Goal: Transaction & Acquisition: Purchase product/service

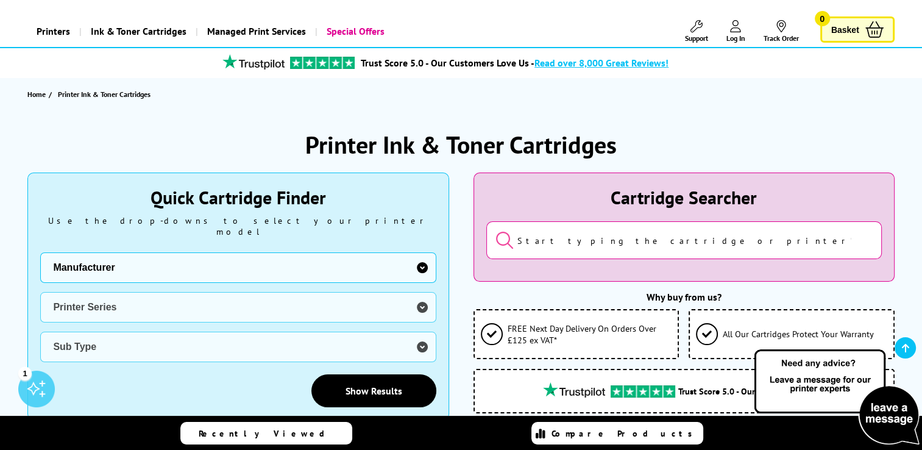
scroll to position [122, 0]
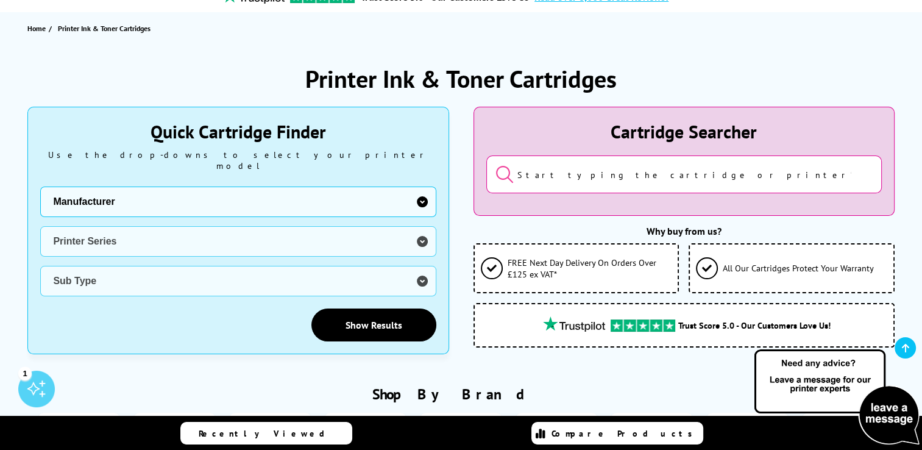
click at [174, 186] on select "Manufacturer Brother Canon Cubify Dell Dymo Epson HP Kodak Konica Minolta Kyoce…" at bounding box center [238, 201] width 396 height 30
select select "13815"
click at [40, 186] on select "Manufacturer Brother Canon Cubify Dell Dymo Epson HP Kodak Konica Minolta Kyoce…" at bounding box center [238, 201] width 396 height 30
click at [178, 231] on select "Printer Series B Series C Series Colorqube Series Colour Series DocuPrint Serie…" at bounding box center [238, 241] width 396 height 30
select select "33377"
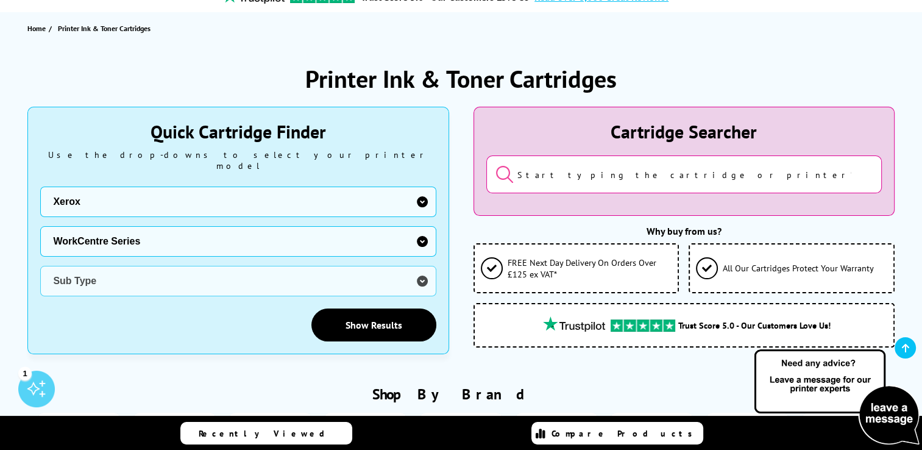
click at [40, 226] on select "Printer Series B Series C Series Colorqube Series Colour Series DocuPrint Serie…" at bounding box center [238, 241] width 396 height 30
click at [133, 276] on select "Sub Type Xerox WorkCentre 3210 Xerox WorkCentre 3220 Xerox WorkCentre 3225 Xero…" at bounding box center [238, 281] width 396 height 30
select select "32804"
click at [40, 266] on select "Sub Type Xerox WorkCentre 3210 Xerox WorkCentre 3220 Xerox WorkCentre 3225 Xero…" at bounding box center [238, 281] width 396 height 30
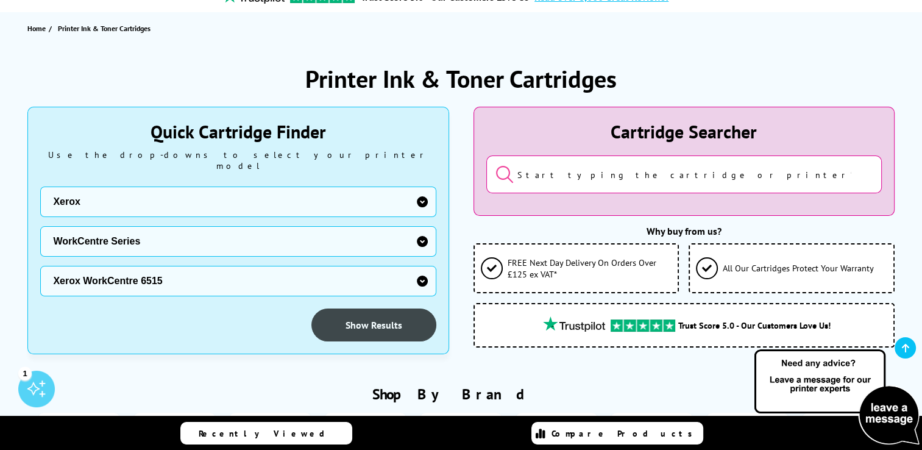
click at [358, 319] on link "Show Results" at bounding box center [373, 324] width 125 height 33
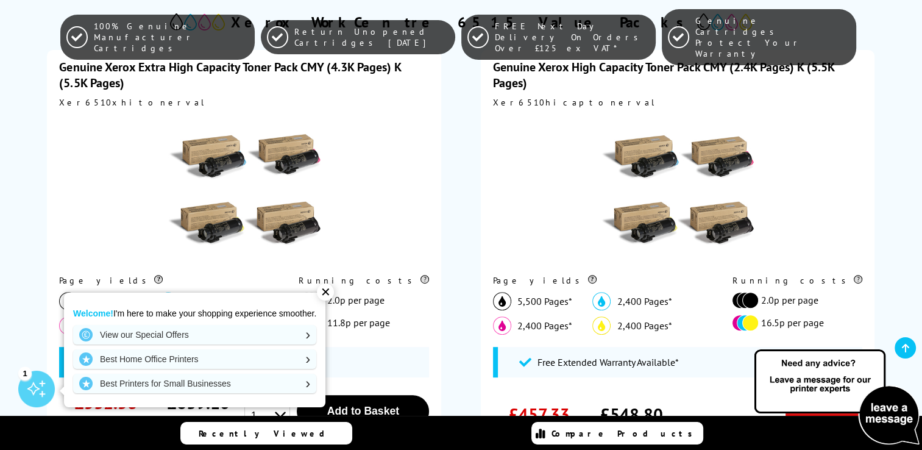
scroll to position [427, 0]
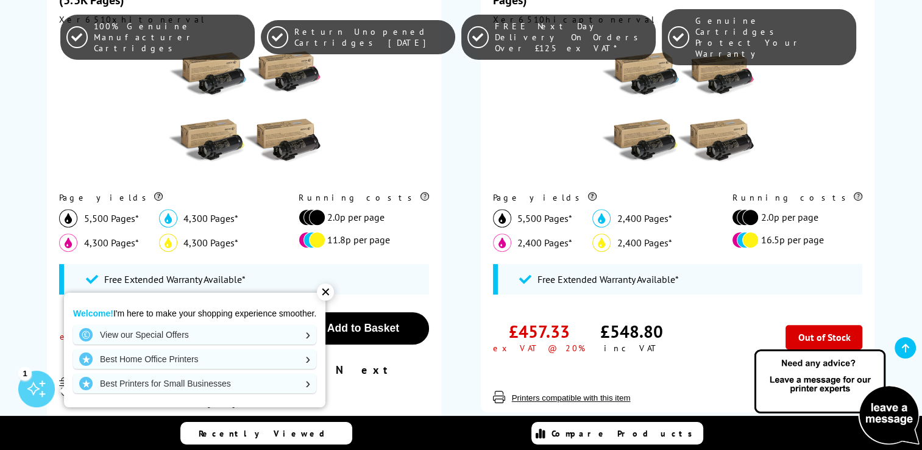
click at [324, 297] on div "✕" at bounding box center [325, 291] width 17 height 17
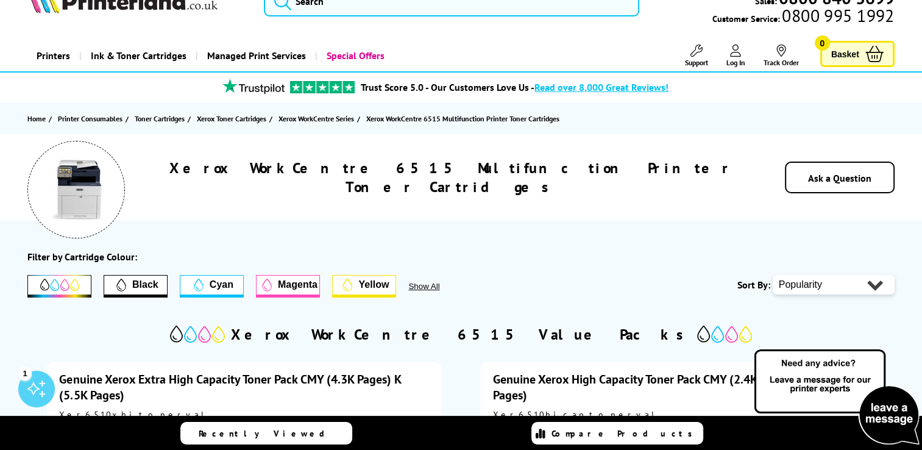
scroll to position [0, 0]
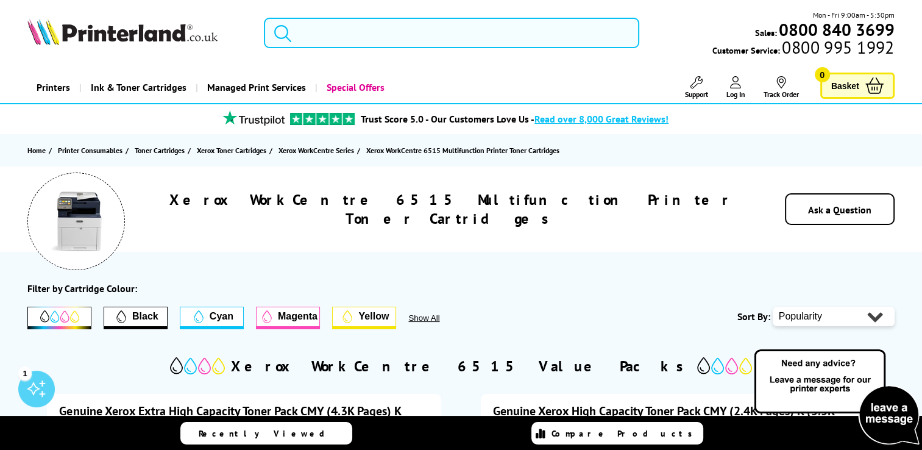
click at [731, 87] on icon at bounding box center [735, 82] width 11 height 12
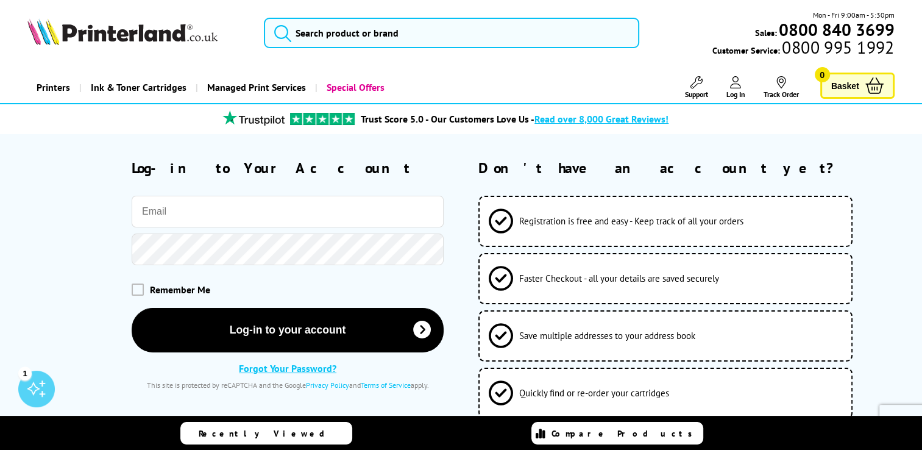
type input "alan.crawford@denholm-industrial.com"
click at [146, 291] on div "Remember Me" at bounding box center [288, 289] width 312 height 12
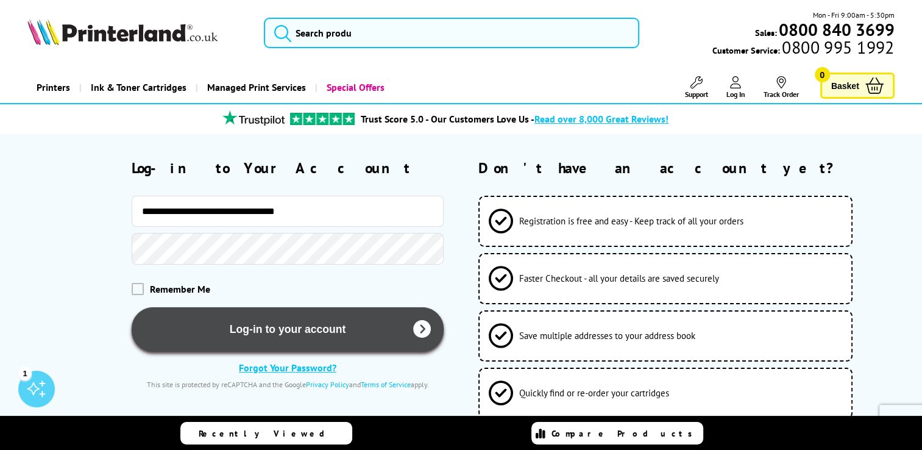
click at [258, 330] on button "Log-in to your account" at bounding box center [288, 329] width 312 height 44
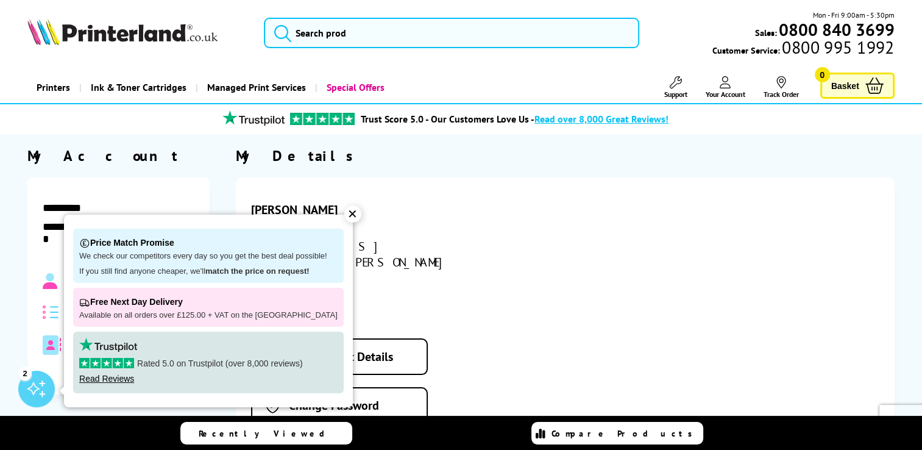
scroll to position [244, 0]
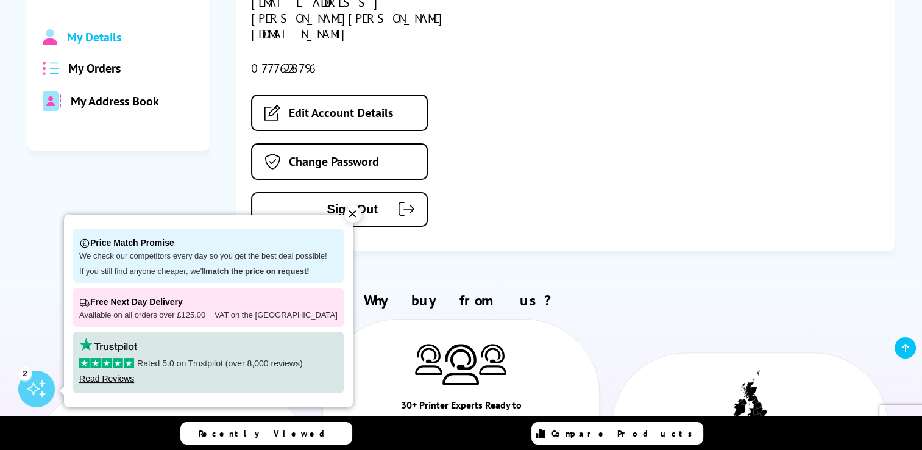
click at [585, 110] on div "Alan Crawford alan.crawford@denholm-industrial.com 07776228796 Edit Account Det…" at bounding box center [565, 93] width 659 height 318
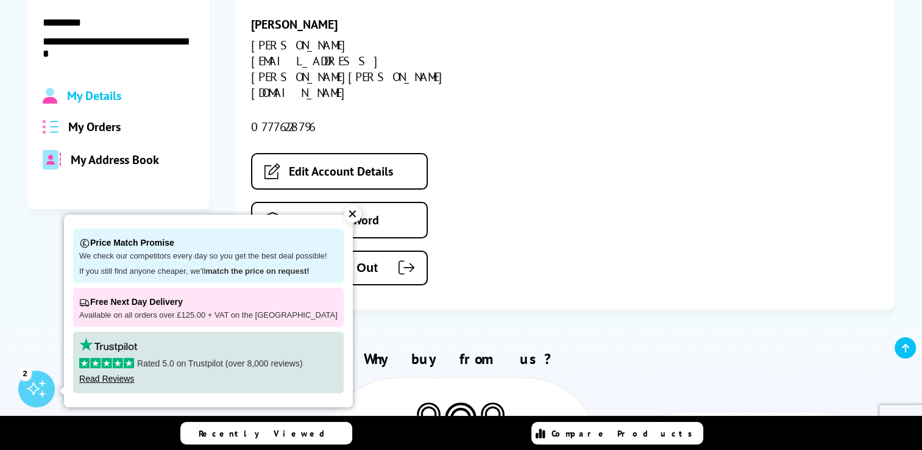
scroll to position [0, 0]
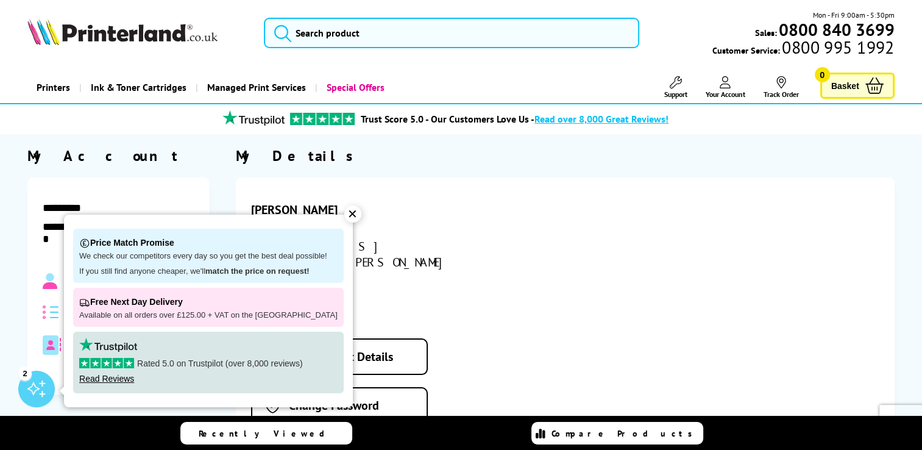
click at [344, 215] on div "✕" at bounding box center [352, 213] width 17 height 17
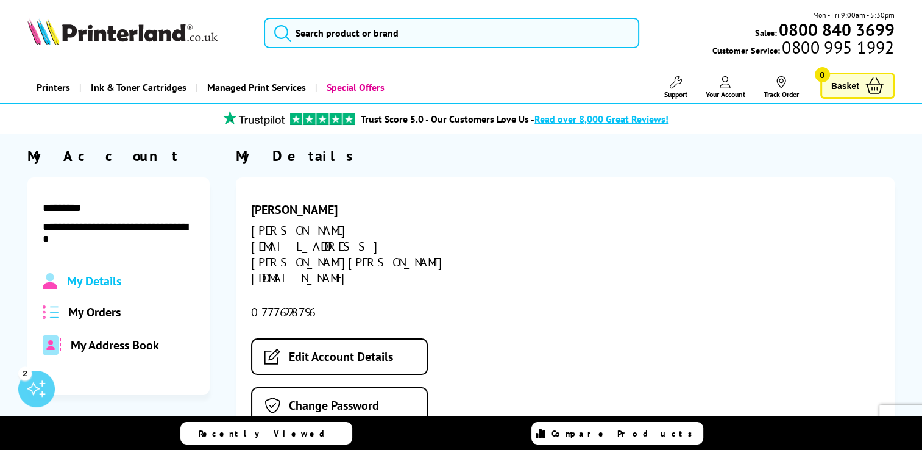
click at [105, 319] on span "My Orders" at bounding box center [94, 312] width 52 height 16
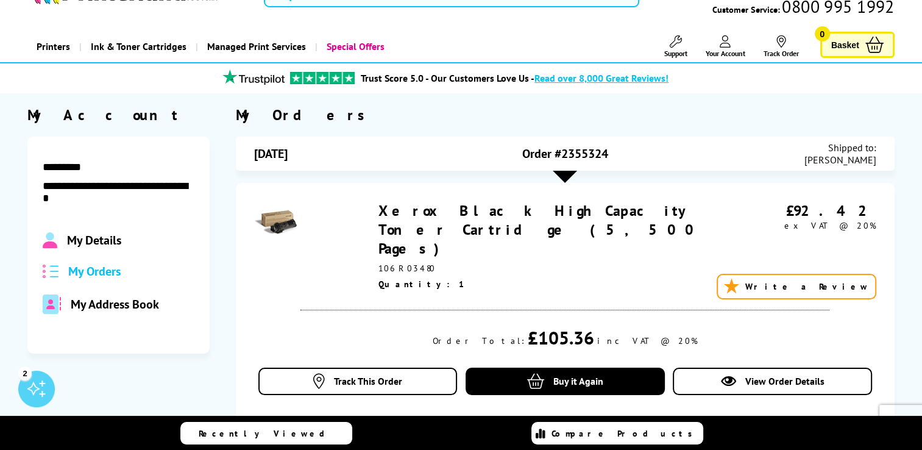
scroll to position [61, 0]
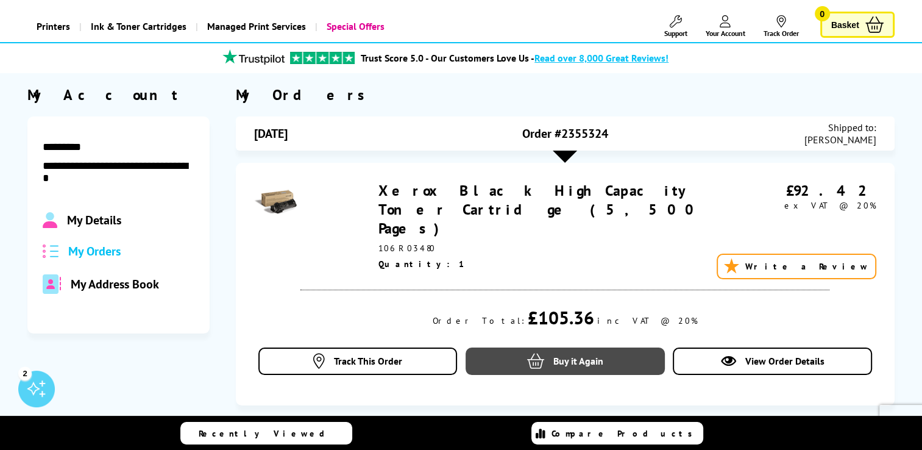
click at [541, 353] on icon at bounding box center [535, 360] width 17 height 15
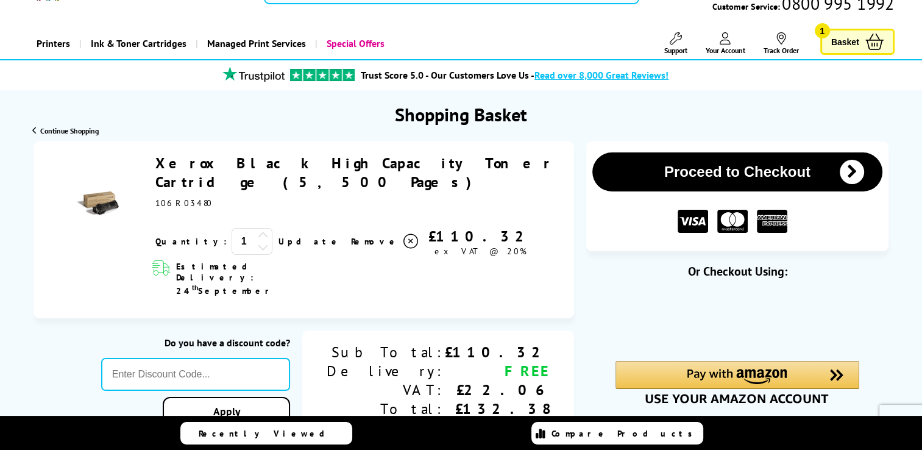
scroll to position [183, 0]
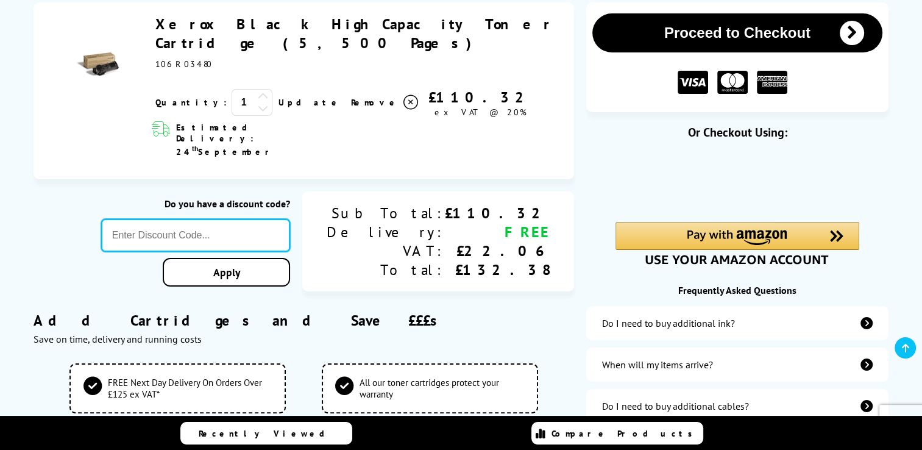
click at [268, 219] on input "text" at bounding box center [195, 235] width 189 height 33
type input "KLPR"
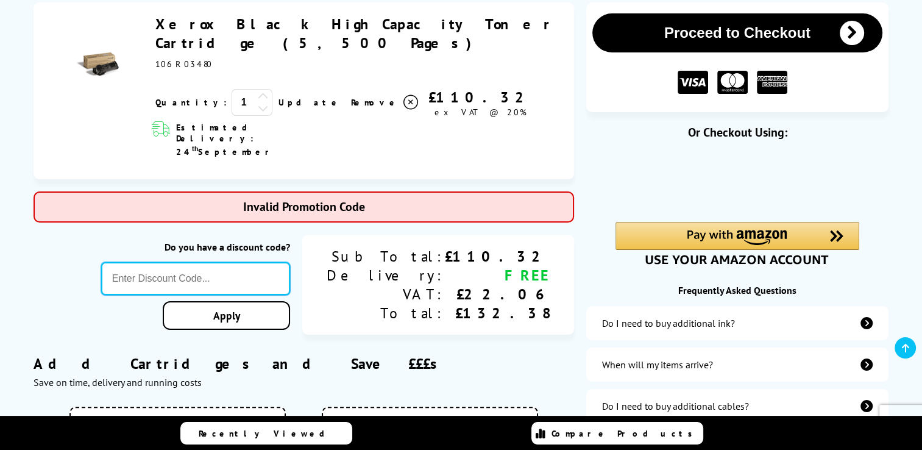
click at [269, 262] on input "text" at bounding box center [195, 278] width 189 height 33
type input "KLPER5"
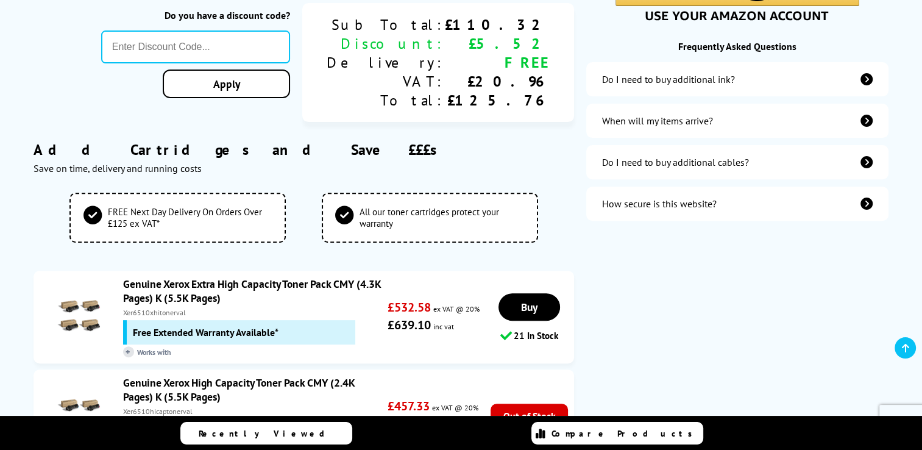
scroll to position [122, 0]
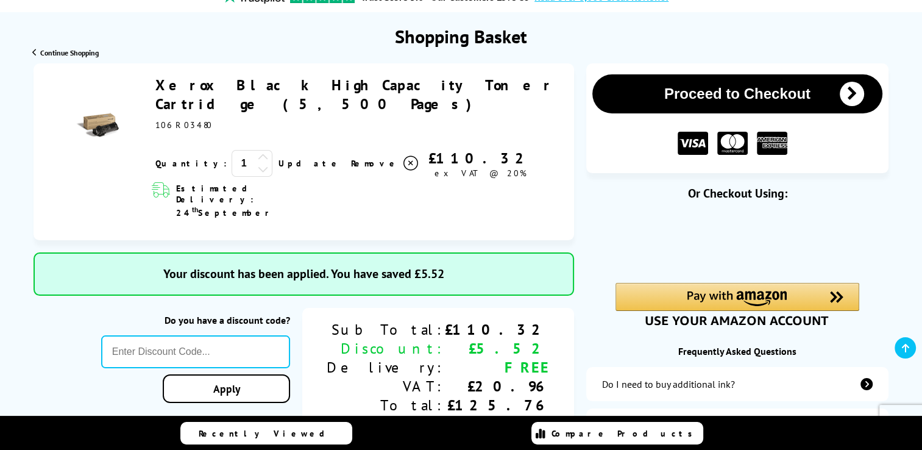
click at [647, 436] on span "Compare Products" at bounding box center [625, 433] width 147 height 11
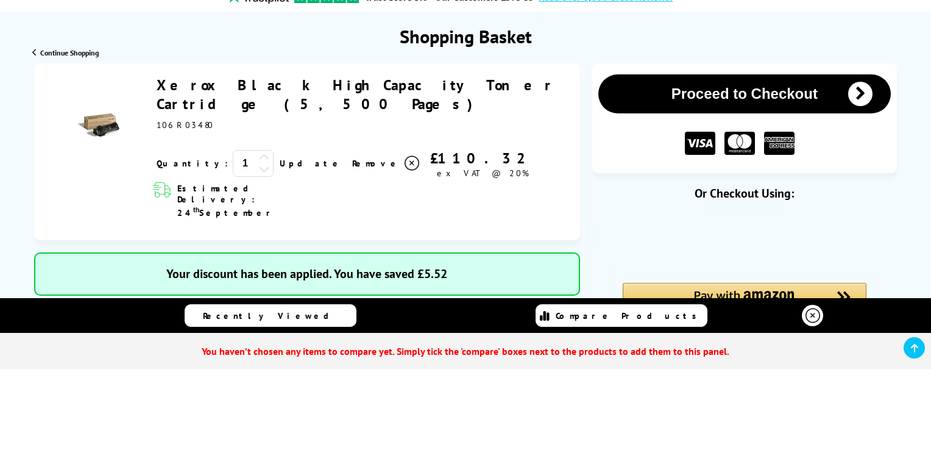
click at [815, 313] on icon at bounding box center [813, 315] width 15 height 15
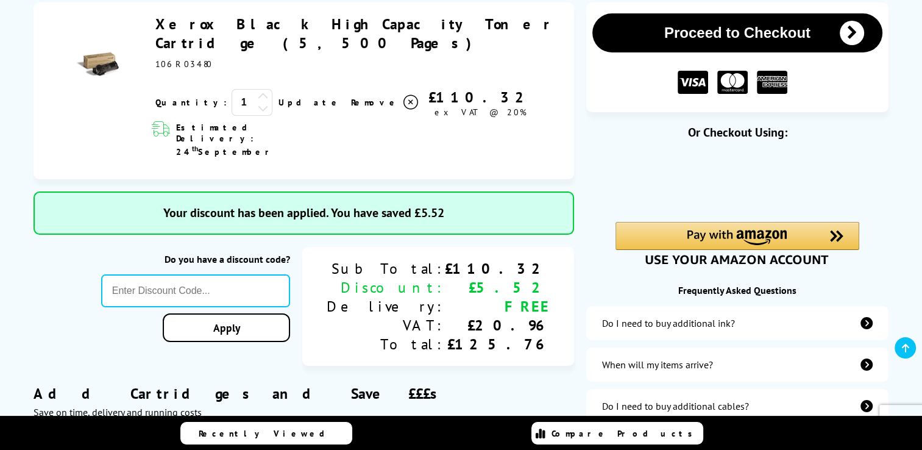
scroll to position [0, 0]
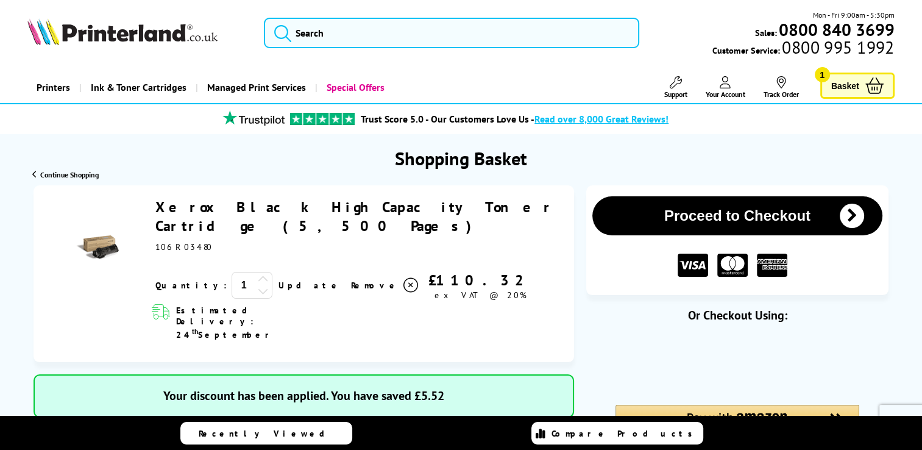
click at [677, 229] on button "Proceed to Checkout" at bounding box center [737, 215] width 290 height 39
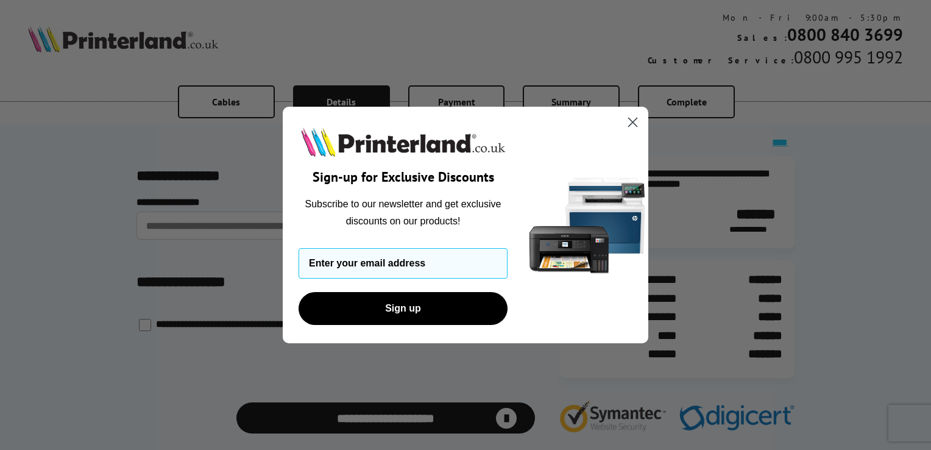
click at [630, 124] on circle "Close dialog" at bounding box center [633, 122] width 20 height 20
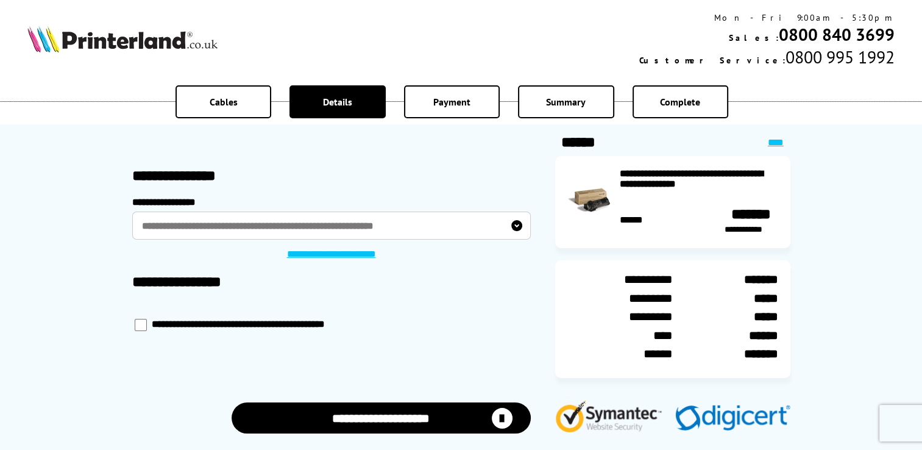
click at [364, 252] on link "**********" at bounding box center [331, 255] width 105 height 13
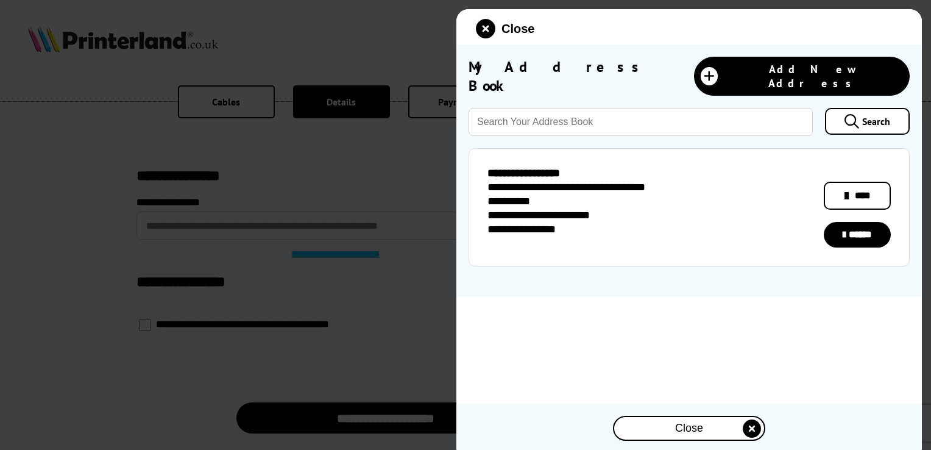
click at [849, 188] on icon at bounding box center [847, 195] width 4 height 15
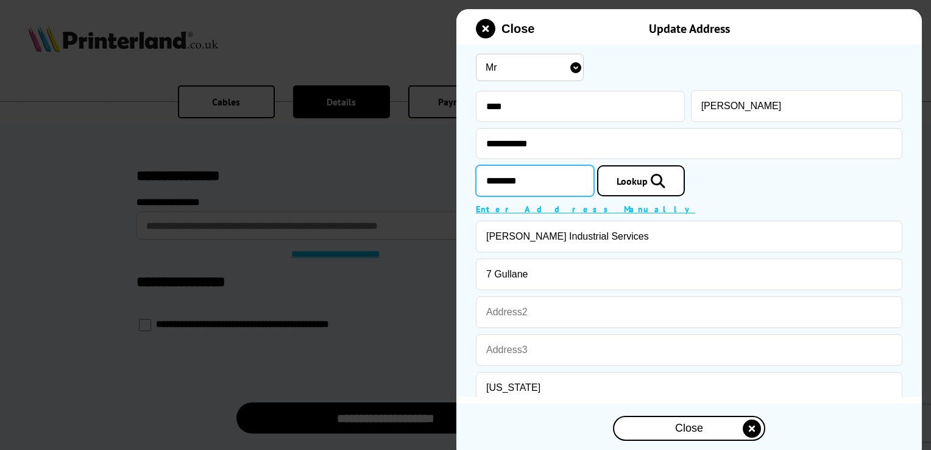
click at [566, 182] on input "********" at bounding box center [535, 180] width 118 height 31
type input "********"
type input "Usworth"
type input "Tyne & Wear"
type input "********"
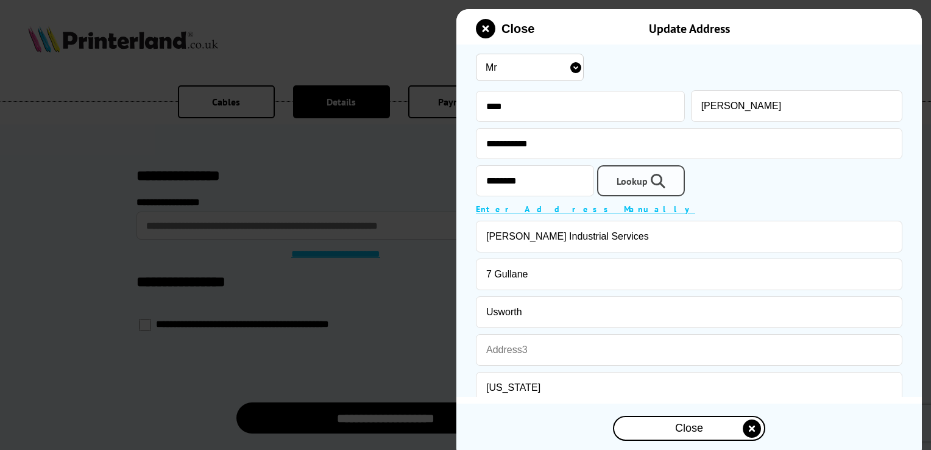
click at [681, 190] on link "Lookup" at bounding box center [641, 180] width 88 height 31
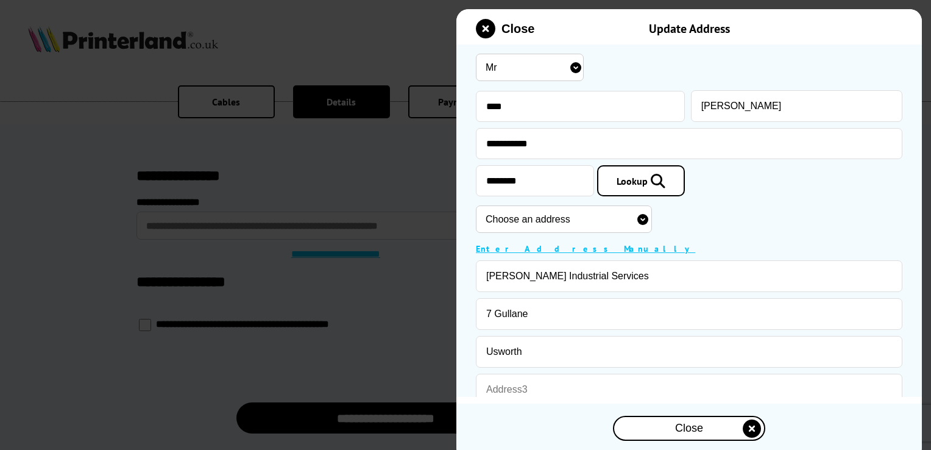
click at [652, 215] on select "Choose an address 1 Longniddry, Washington, NE37 1SQ 2 Longniddry, Washington, …" at bounding box center [564, 218] width 176 height 27
select select "GB|RM|A|16180769"
click at [476, 207] on select "Choose an address 1 Longniddry, Washington, NE37 1SQ 2 Longniddry, Washington, …" at bounding box center [564, 218] width 176 height 27
type input "6 Longniddry"
type input "Tyne and Wear"
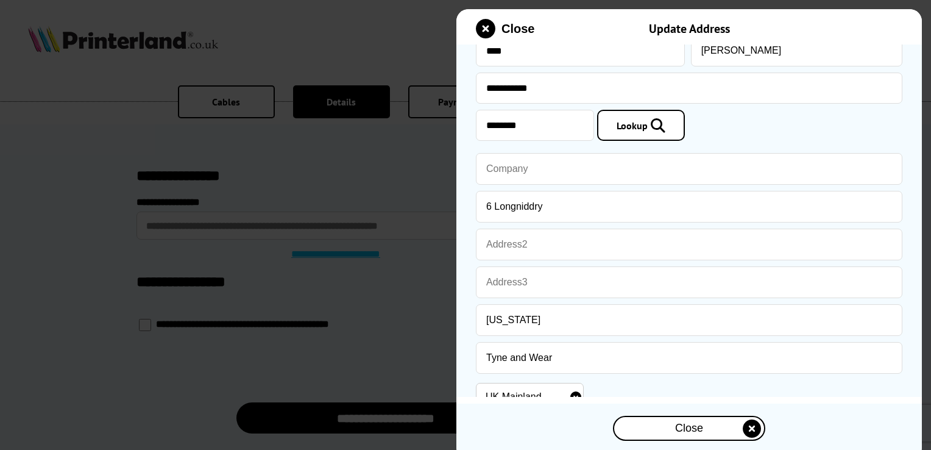
scroll to position [183, 0]
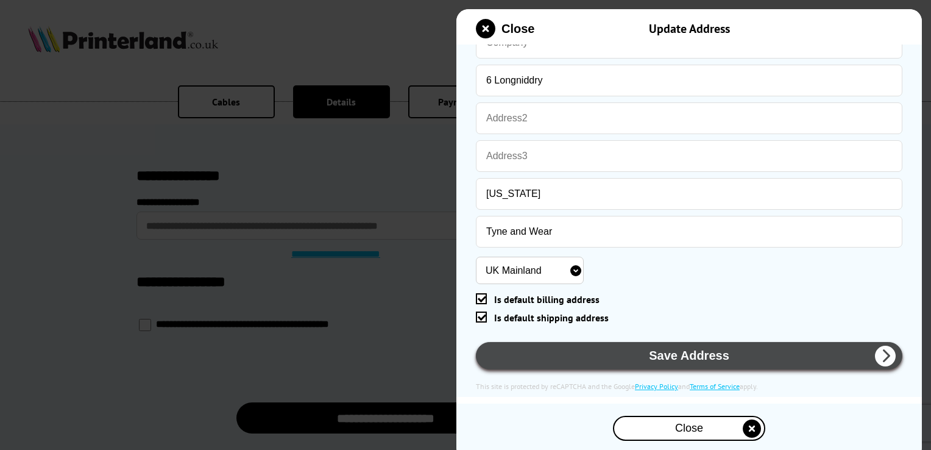
click at [730, 360] on button "Save Address" at bounding box center [689, 355] width 427 height 27
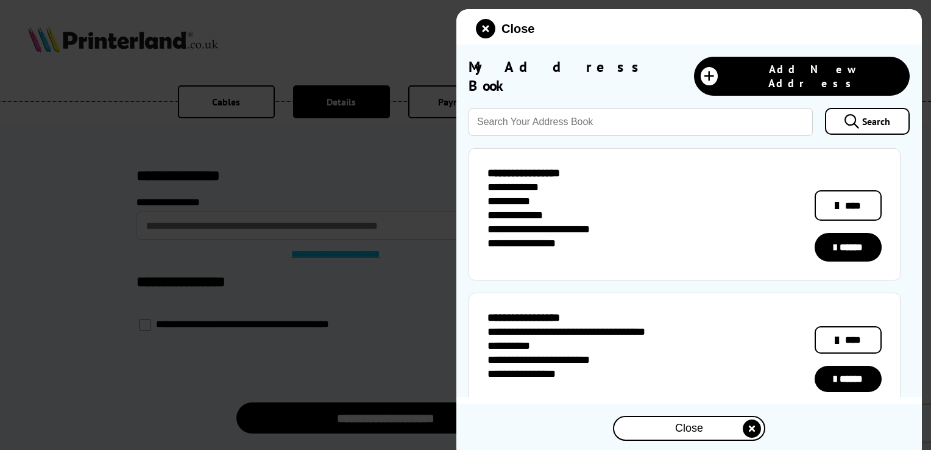
click at [683, 428] on span "Close" at bounding box center [689, 428] width 28 height 13
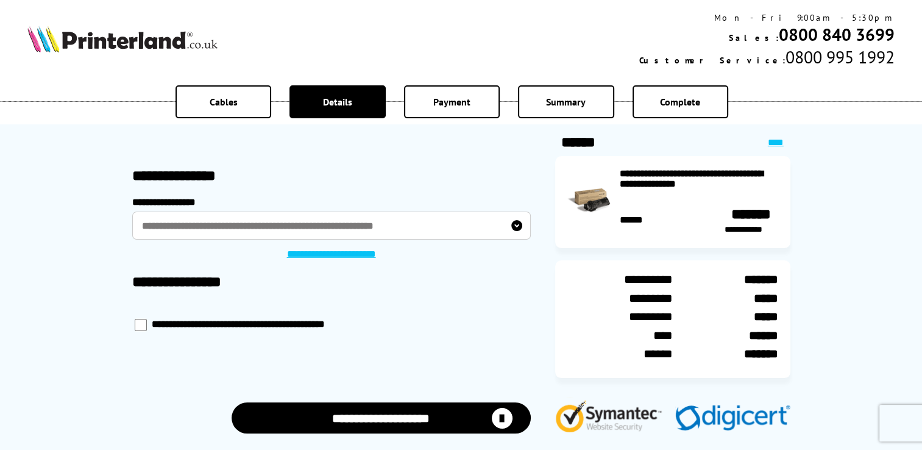
click at [320, 217] on label "**********" at bounding box center [331, 225] width 399 height 29
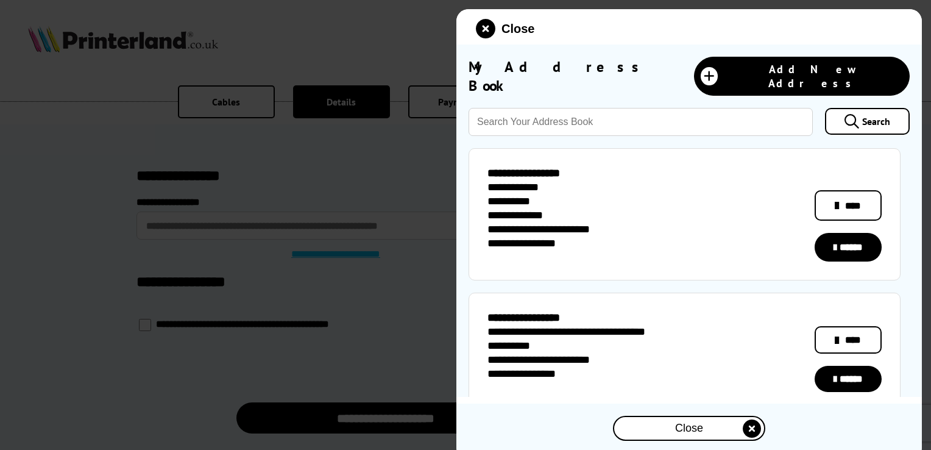
click at [835, 198] on icon at bounding box center [837, 205] width 4 height 15
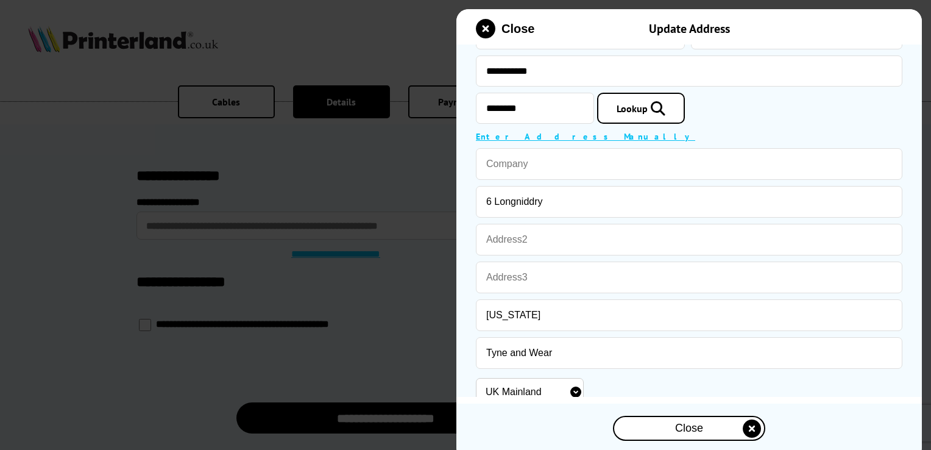
scroll to position [0, 0]
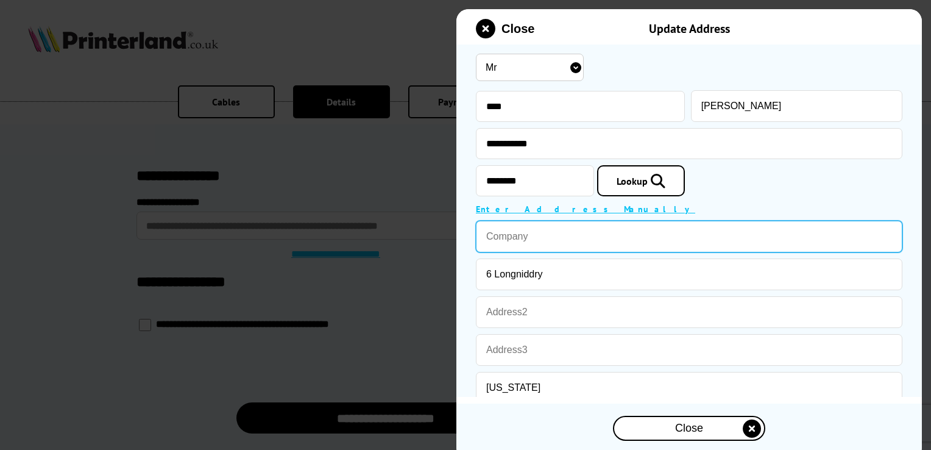
click at [541, 246] on input "text" at bounding box center [689, 237] width 427 height 32
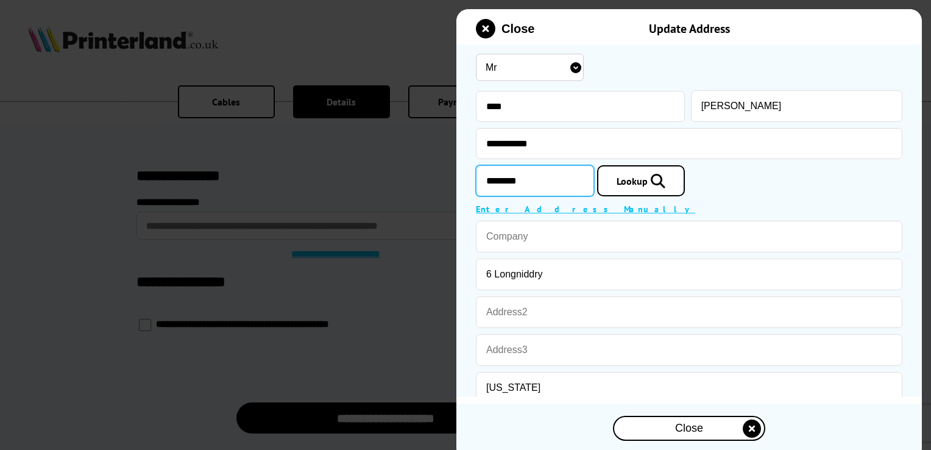
click at [594, 193] on input "********" at bounding box center [535, 180] width 118 height 31
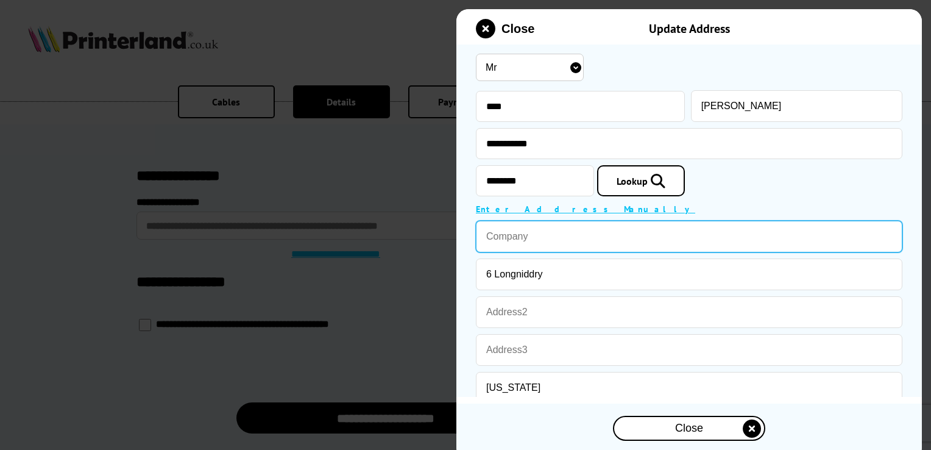
click at [751, 230] on input "text" at bounding box center [689, 237] width 427 height 32
type input "Denholm Industrial Services"
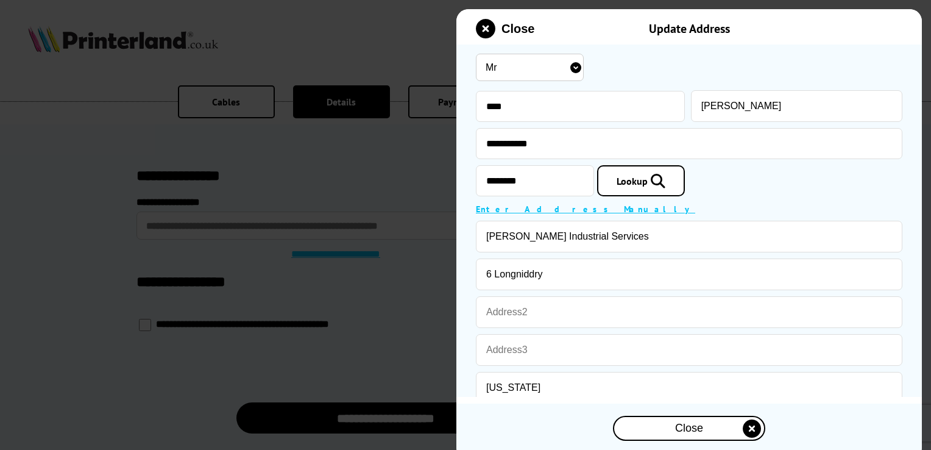
click at [808, 165] on div "**********" at bounding box center [689, 318] width 427 height 534
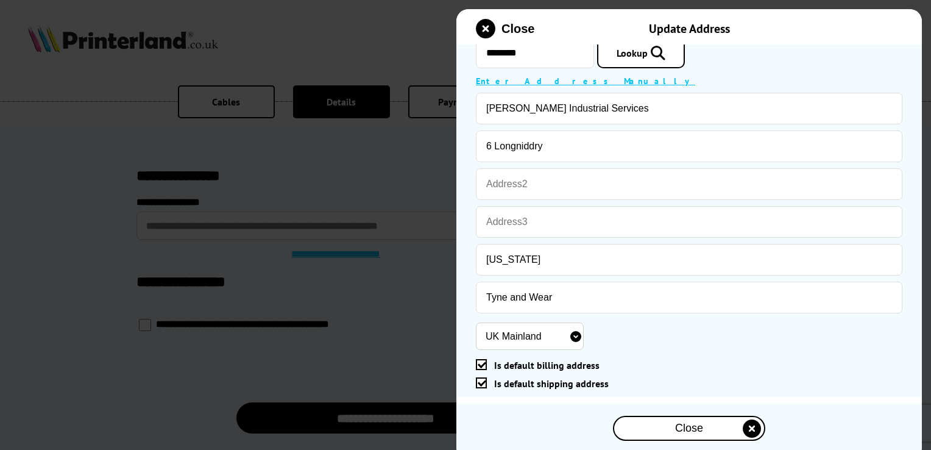
scroll to position [196, 0]
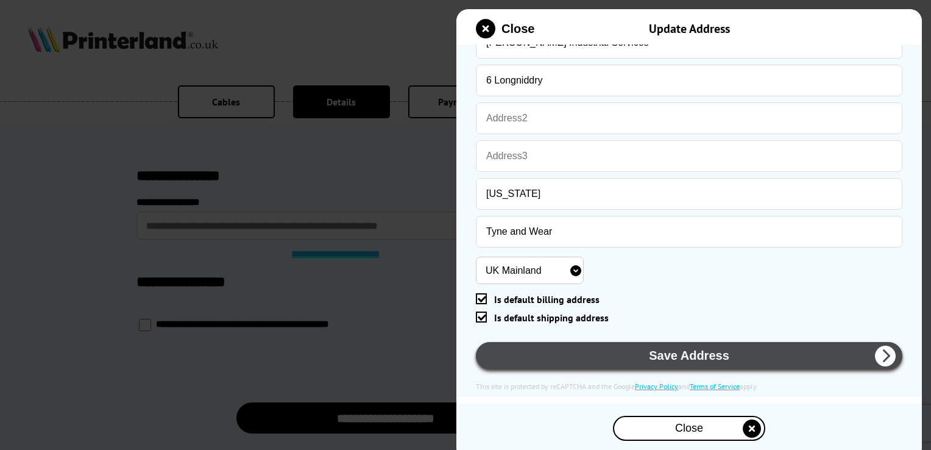
click at [746, 353] on button "Save Address" at bounding box center [689, 355] width 427 height 27
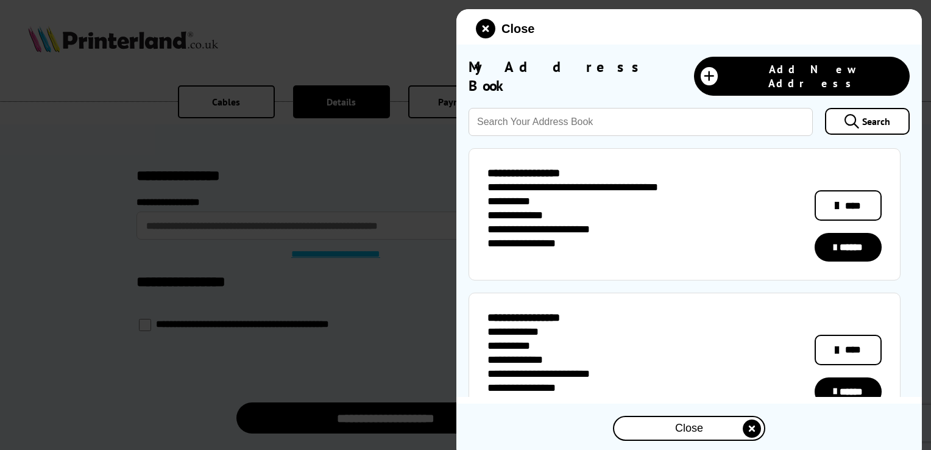
click at [835, 198] on icon at bounding box center [837, 205] width 4 height 15
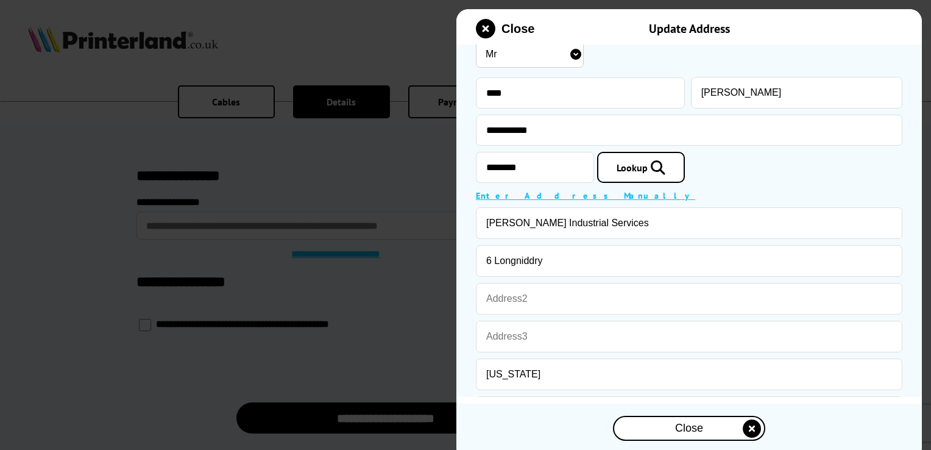
scroll to position [74, 0]
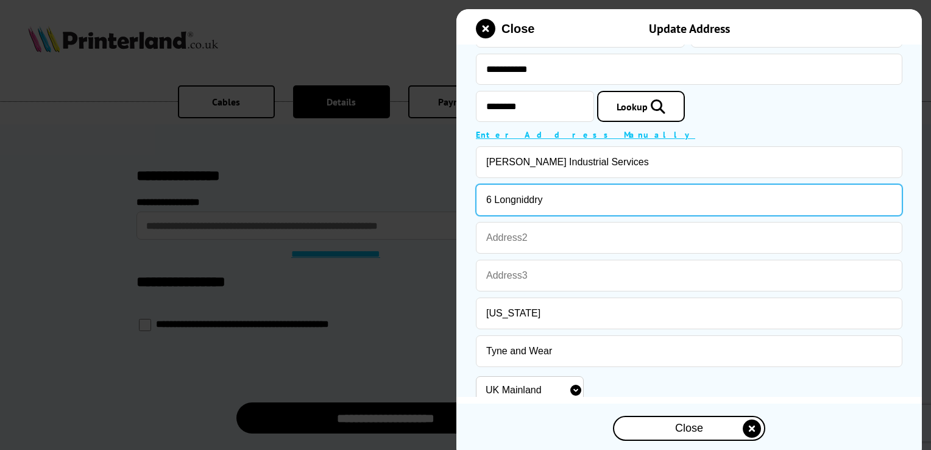
drag, startPoint x: 605, startPoint y: 209, endPoint x: 447, endPoint y: 211, distance: 158.5
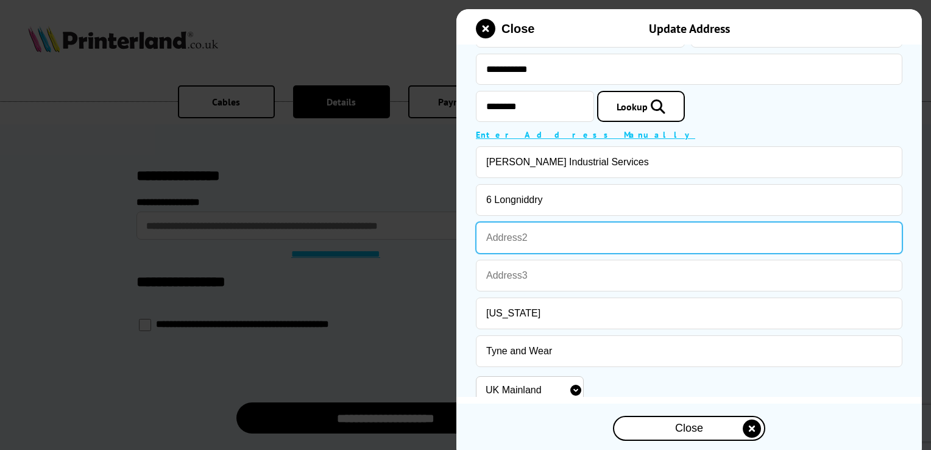
click at [771, 245] on input "text" at bounding box center [689, 238] width 427 height 32
paste input "6 Longniddry"
type input "6 Longniddry"
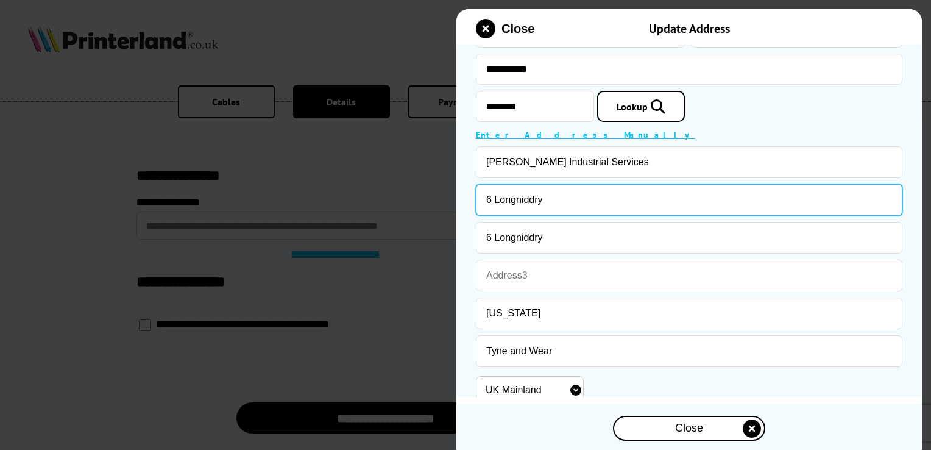
drag, startPoint x: 568, startPoint y: 208, endPoint x: 393, endPoint y: 208, distance: 174.9
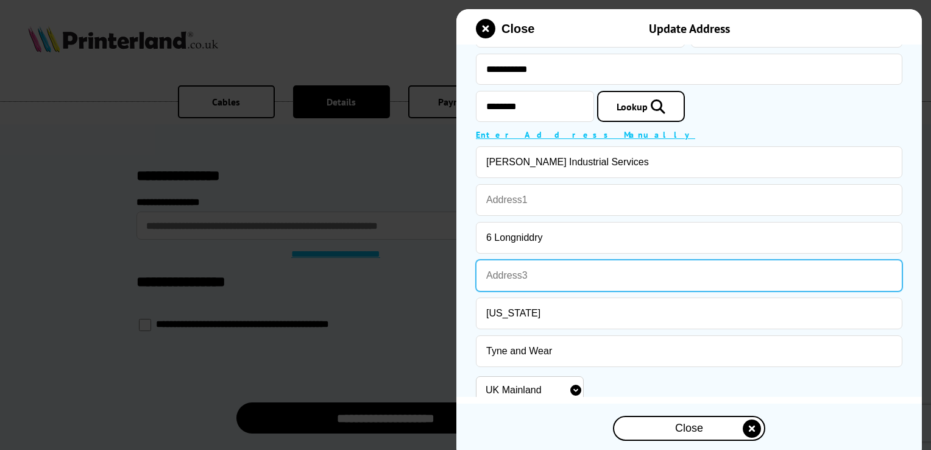
drag, startPoint x: 748, startPoint y: 289, endPoint x: 737, endPoint y: 291, distance: 11.2
click at [747, 289] on input "text" at bounding box center [689, 276] width 427 height 32
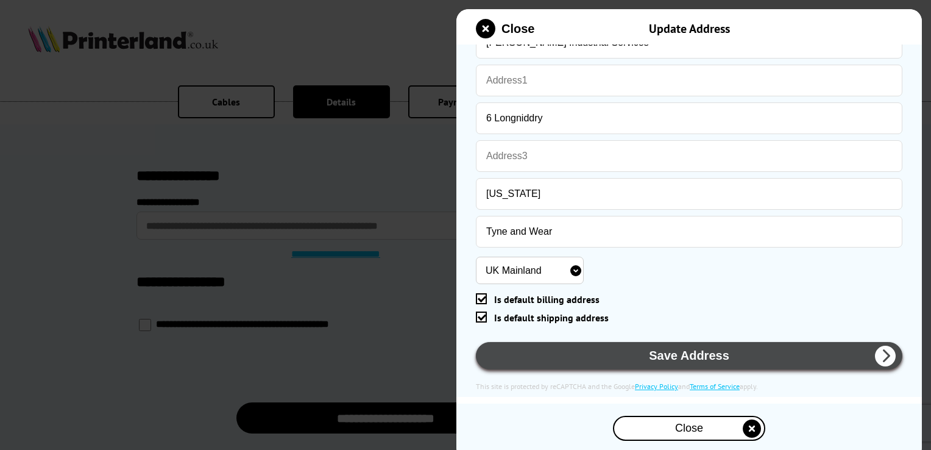
click at [676, 361] on button "Save Address" at bounding box center [689, 355] width 427 height 27
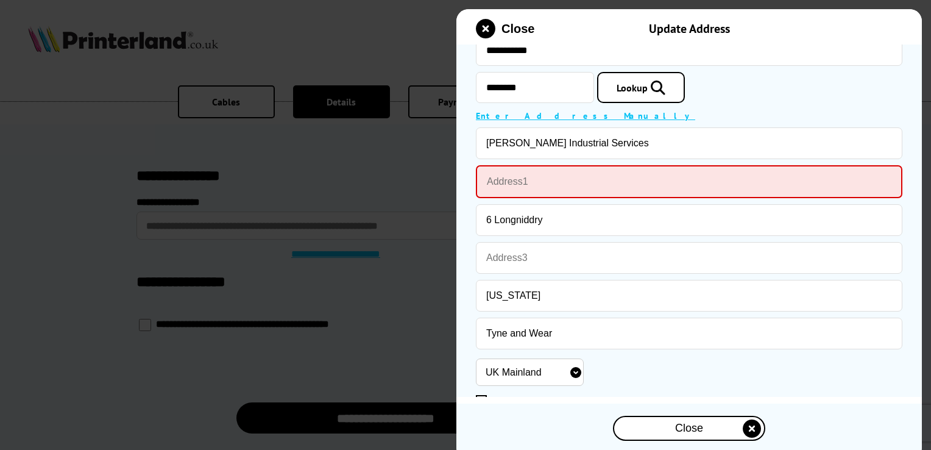
scroll to position [258, 0]
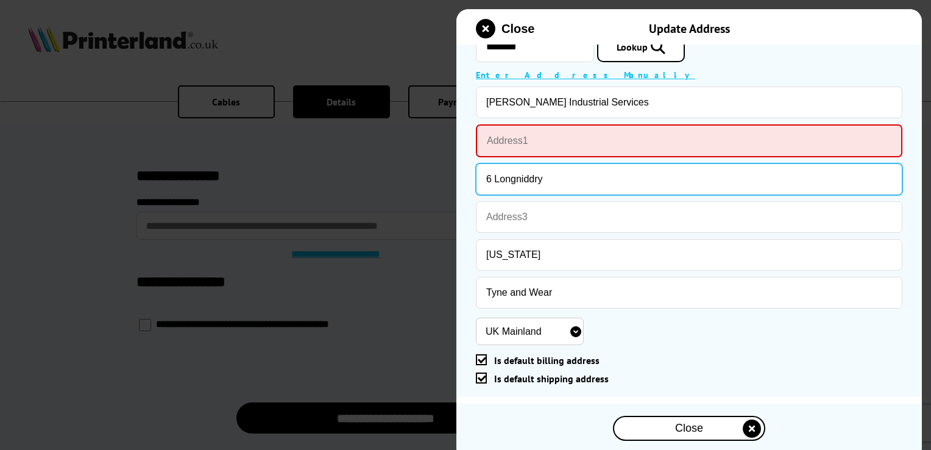
drag, startPoint x: 492, startPoint y: 175, endPoint x: 454, endPoint y: 182, distance: 39.0
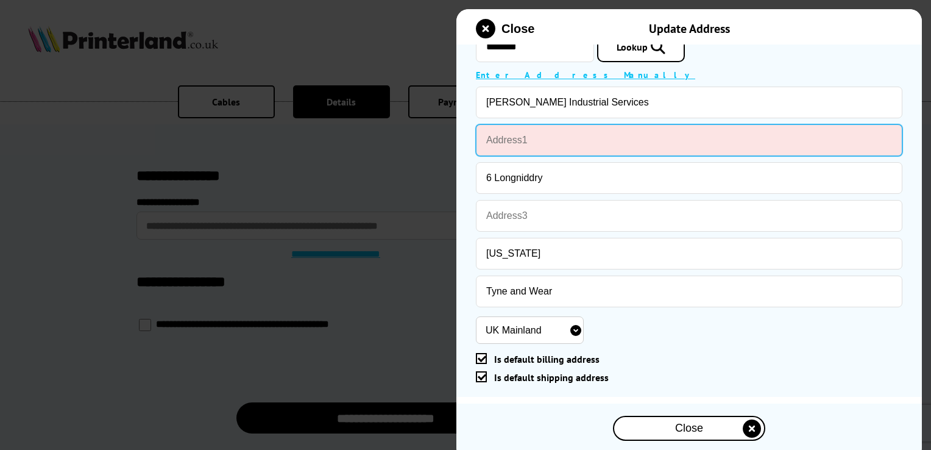
click at [493, 143] on input "text" at bounding box center [689, 140] width 427 height 32
paste input "6"
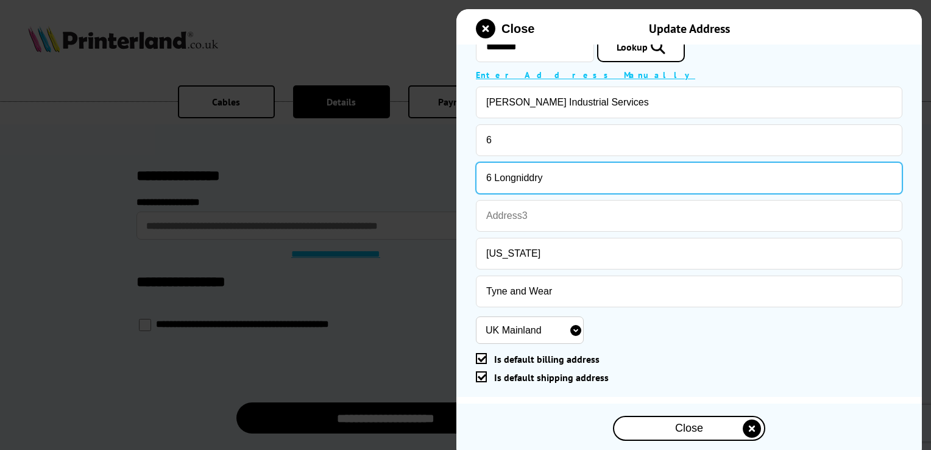
click at [763, 189] on input "6 Longniddry" at bounding box center [689, 178] width 427 height 32
drag, startPoint x: 552, startPoint y: 185, endPoint x: 483, endPoint y: 184, distance: 68.9
click at [483, 184] on input "6 Longniddry" at bounding box center [689, 178] width 427 height 32
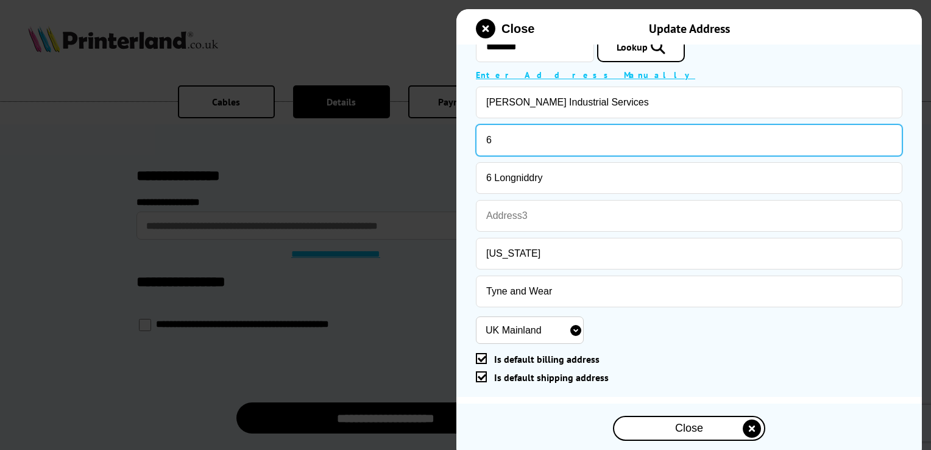
drag, startPoint x: 528, startPoint y: 138, endPoint x: 420, endPoint y: 145, distance: 108.7
paste input "Longniddry"
type input "6 Longniddry"
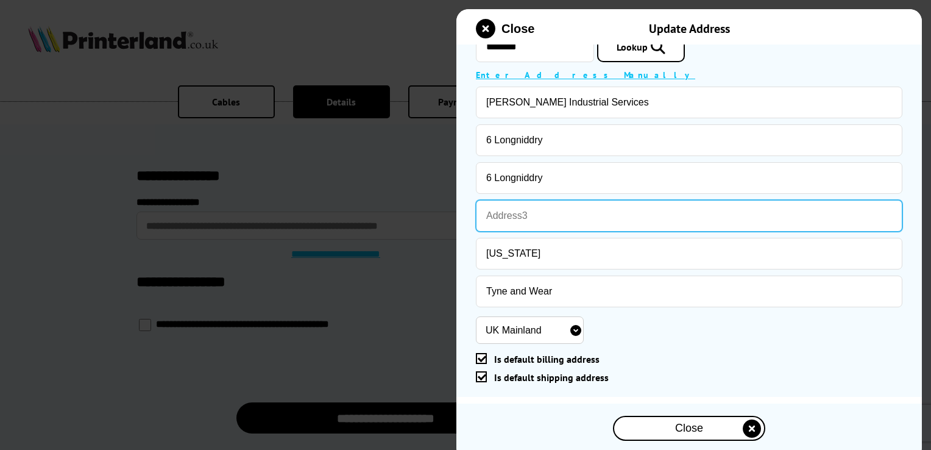
click at [800, 213] on input "text" at bounding box center [689, 216] width 427 height 32
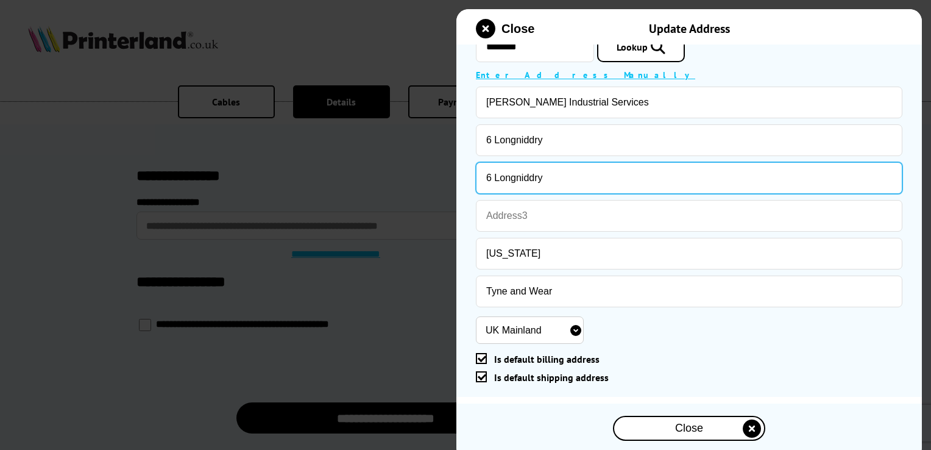
drag, startPoint x: 573, startPoint y: 182, endPoint x: 402, endPoint y: 186, distance: 170.7
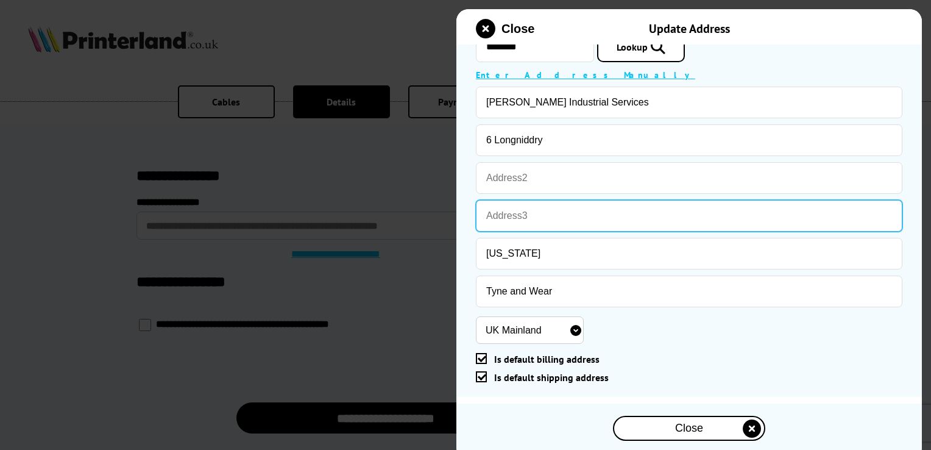
click at [544, 221] on input "text" at bounding box center [689, 216] width 427 height 32
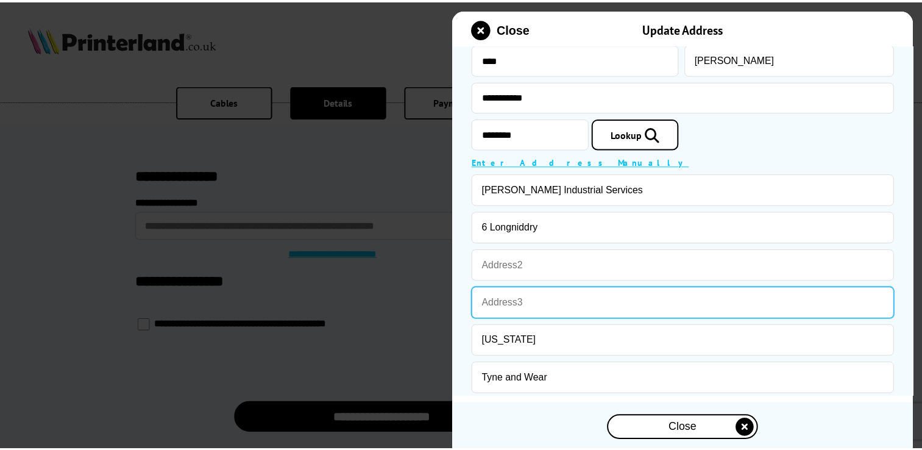
scroll to position [319, 0]
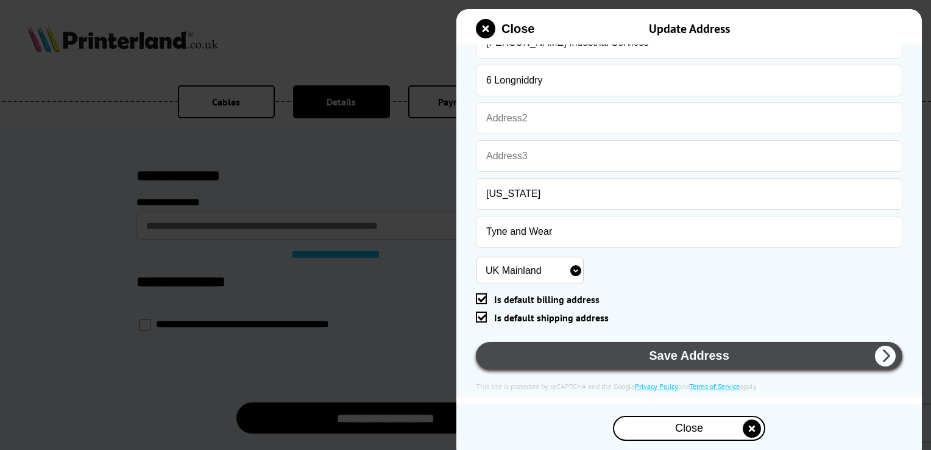
click at [685, 350] on button "Save Address" at bounding box center [689, 355] width 427 height 27
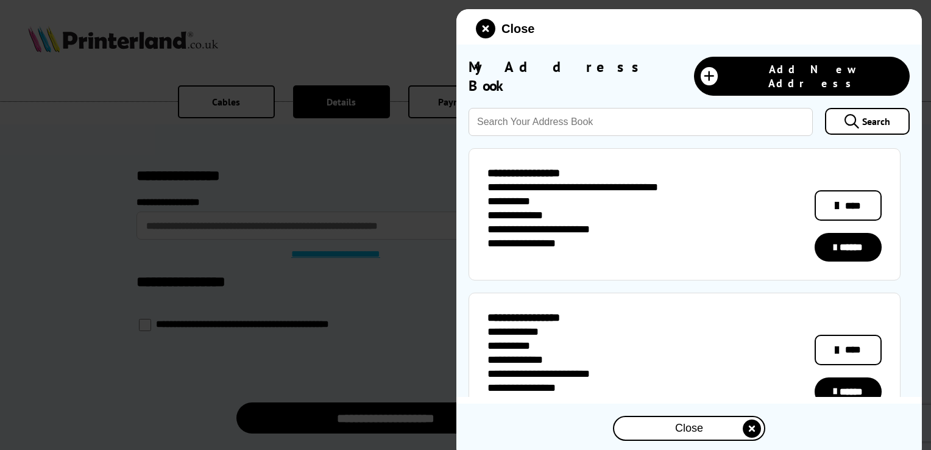
click at [853, 380] on link "******" at bounding box center [848, 391] width 67 height 29
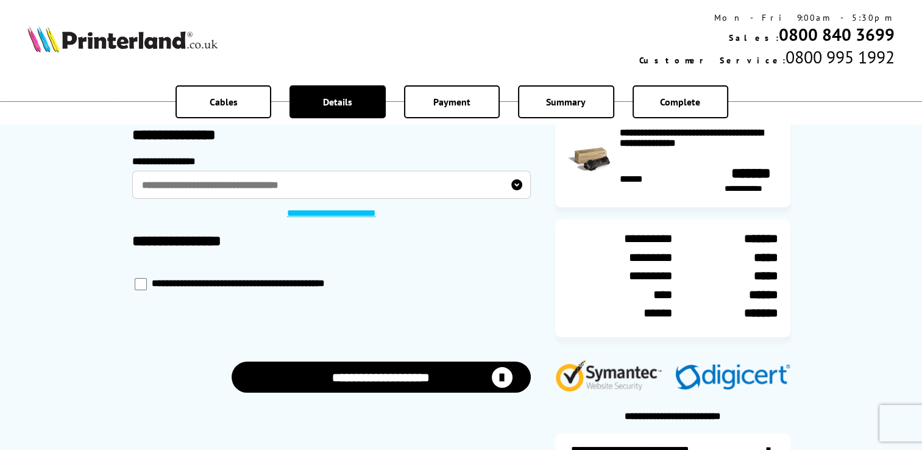
scroll to position [122, 0]
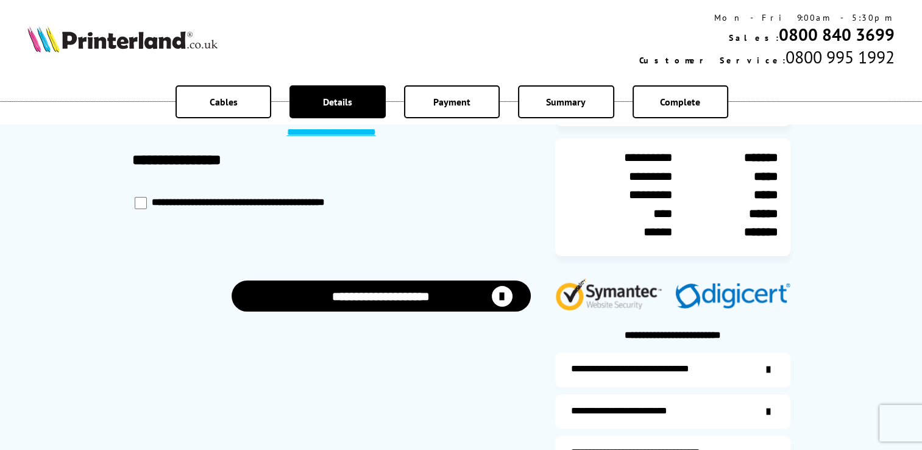
click at [389, 302] on button "**********" at bounding box center [381, 295] width 299 height 31
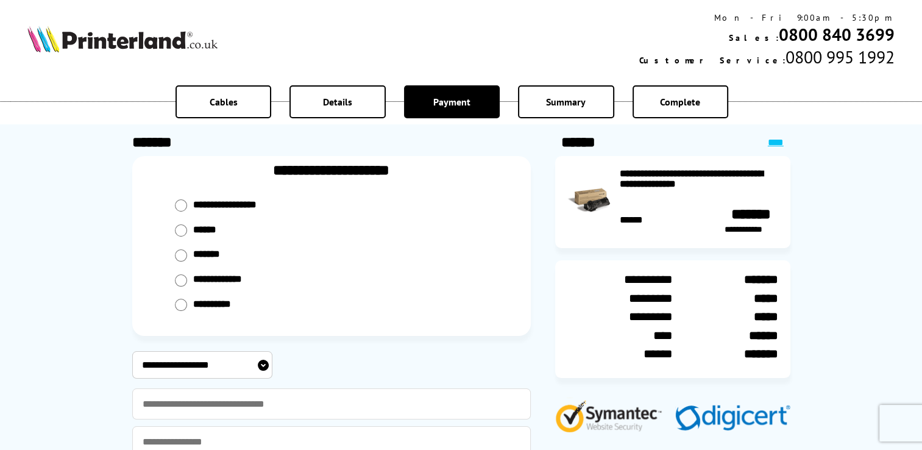
scroll to position [122, 0]
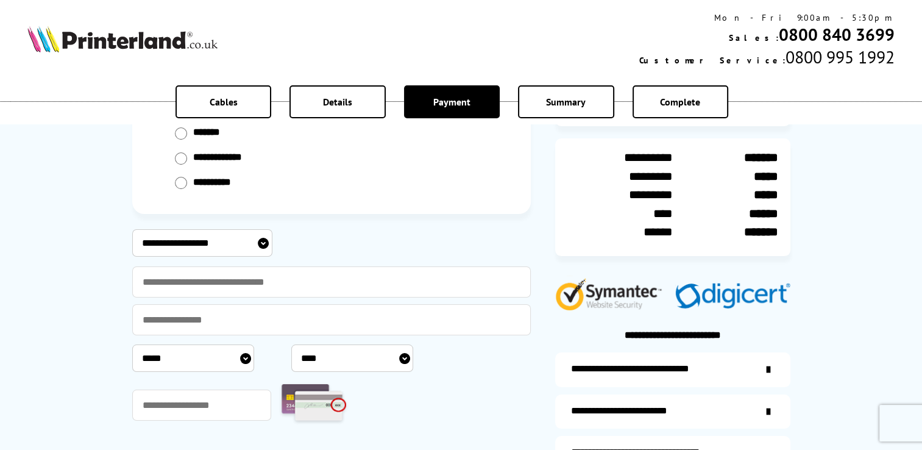
click at [263, 244] on select "**********" at bounding box center [202, 242] width 140 height 27
select select "**********"
click at [132, 229] on select "**********" at bounding box center [202, 242] width 140 height 27
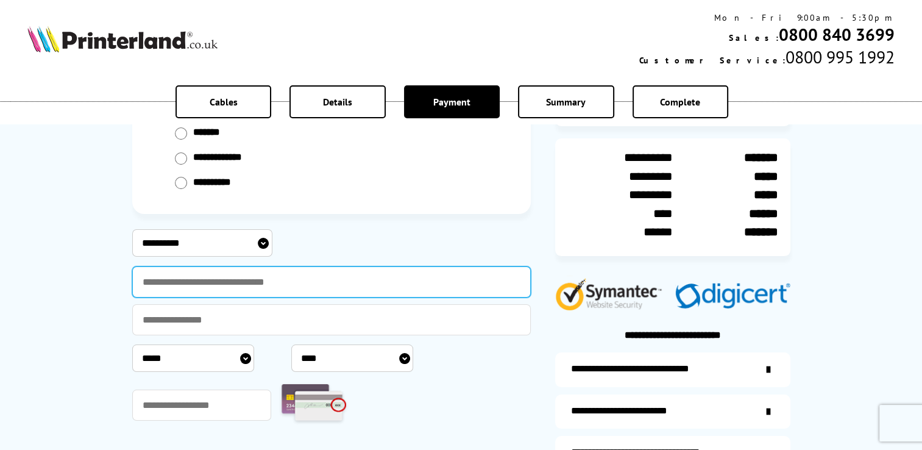
click at [268, 277] on input "text" at bounding box center [331, 281] width 399 height 31
type input "**********"
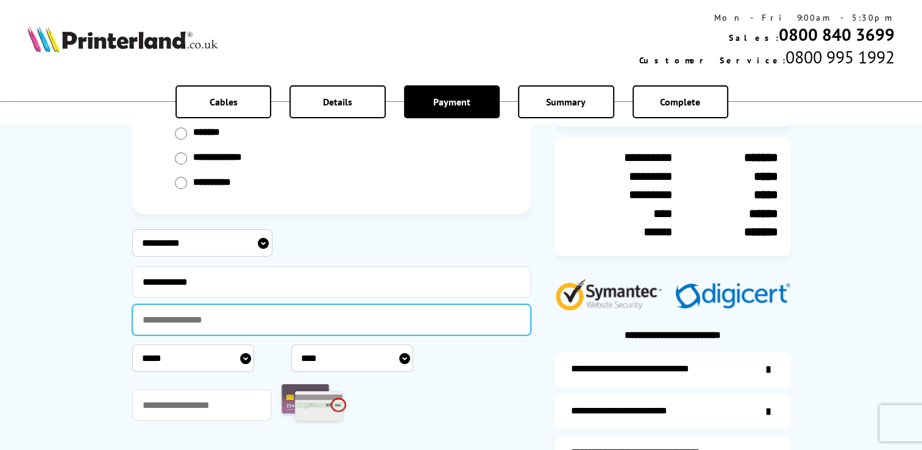
click at [203, 324] on input "text" at bounding box center [331, 319] width 399 height 31
type input "**********"
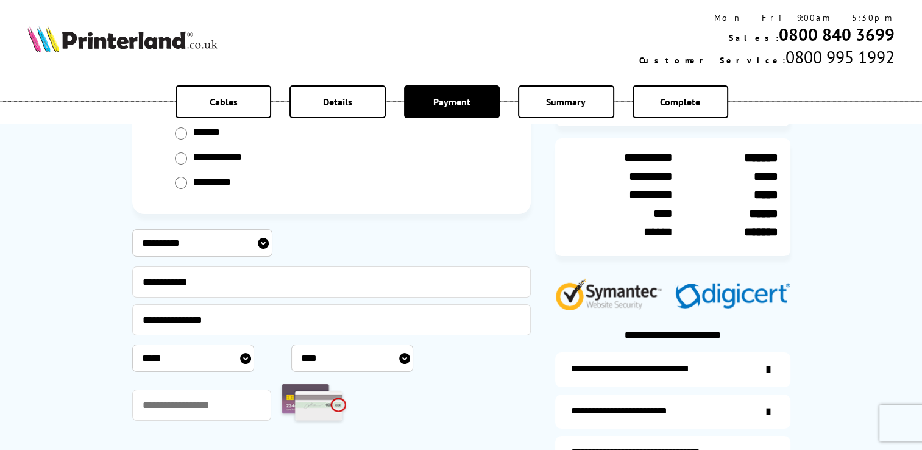
click at [237, 355] on select "***** * * * * * * * * * ** ** **" at bounding box center [193, 357] width 122 height 27
select select "**"
click at [132, 344] on select "***** * * * * * * * * * ** ** **" at bounding box center [193, 357] width 122 height 27
click at [402, 363] on select "**** **** **** **** **** **** **** **** **** **** **** **** **** **** **** ****…" at bounding box center [352, 357] width 122 height 27
select select "****"
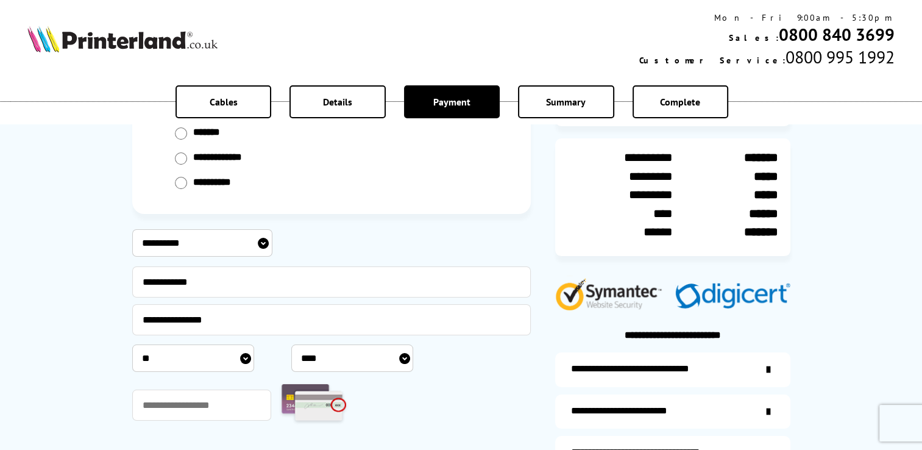
click at [291, 344] on select "**** **** **** **** **** **** **** **** **** **** **** **** **** **** **** ****…" at bounding box center [352, 357] width 122 height 27
click at [235, 401] on input "text" at bounding box center [202, 404] width 140 height 31
type input "***"
click at [463, 416] on div "***" at bounding box center [331, 405] width 399 height 48
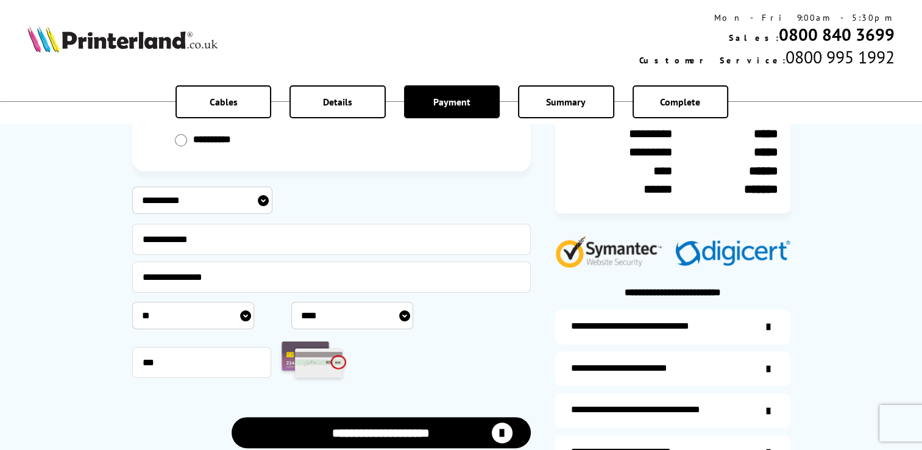
scroll to position [305, 0]
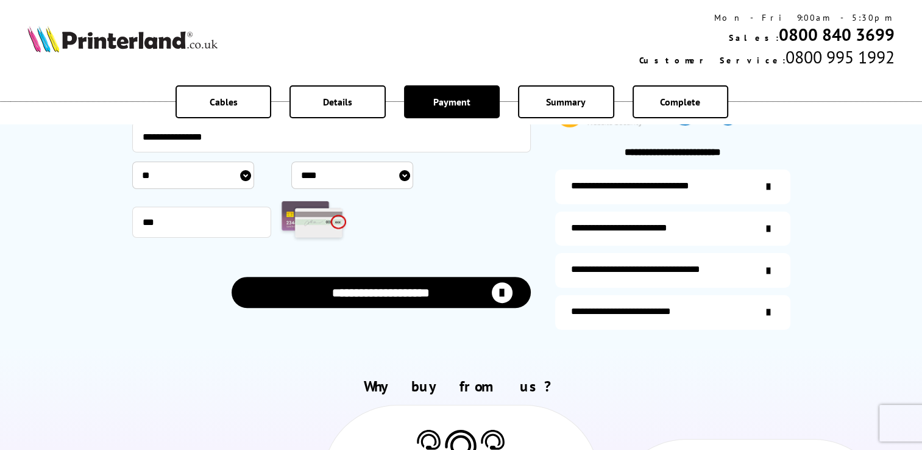
click at [432, 292] on button "**********" at bounding box center [381, 292] width 299 height 31
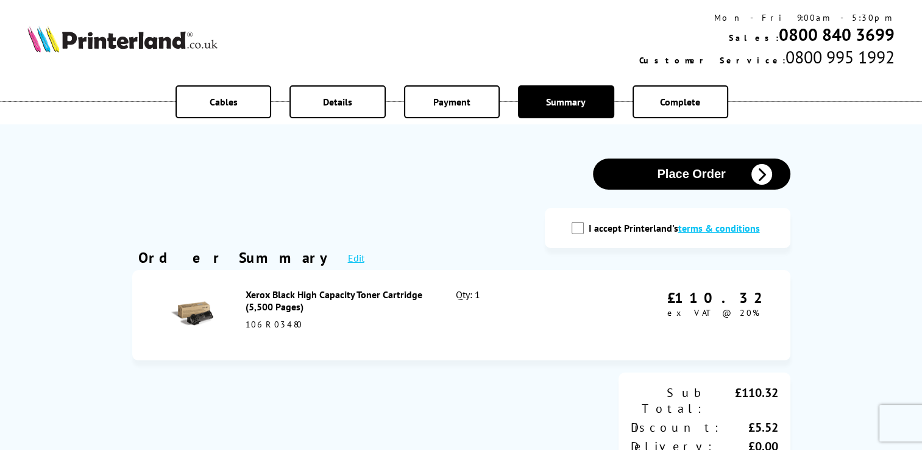
click at [588, 223] on div "I accept Printerland's terms & conditions" at bounding box center [667, 228] width 197 height 16
click at [578, 230] on input "I accept Printerland's terms & conditions" at bounding box center [578, 228] width 12 height 12
checkbox input "true"
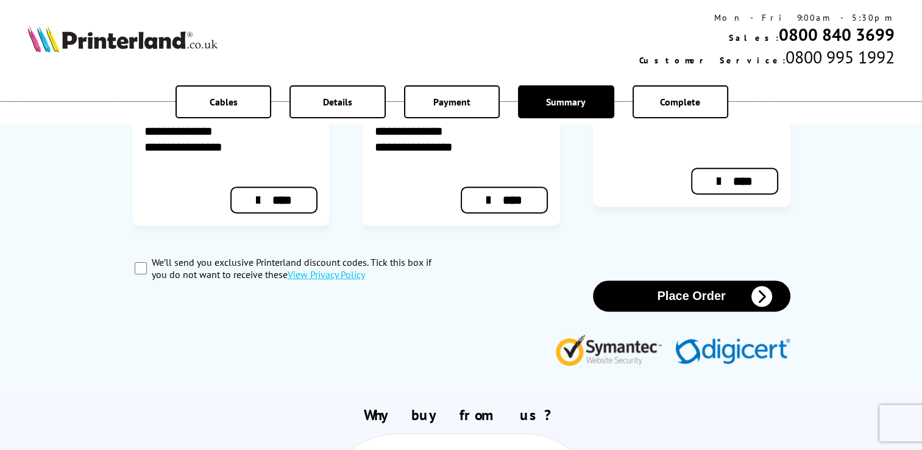
scroll to position [609, 0]
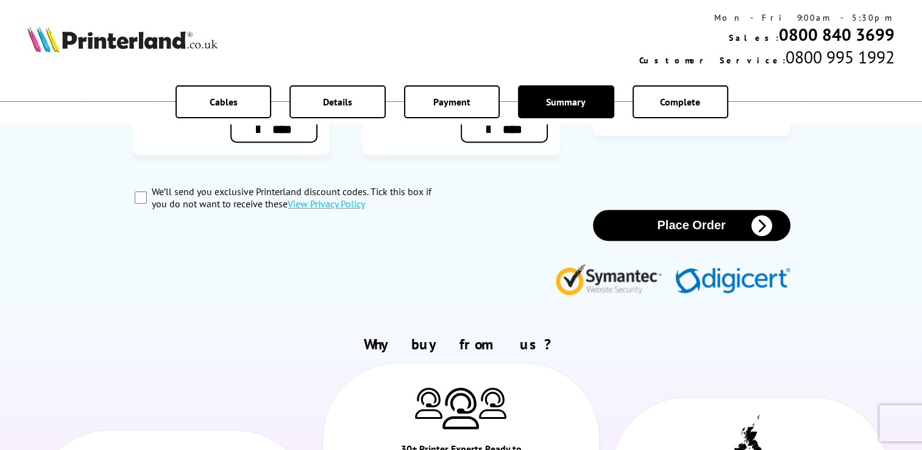
click at [673, 210] on button "Place Order" at bounding box center [691, 225] width 197 height 31
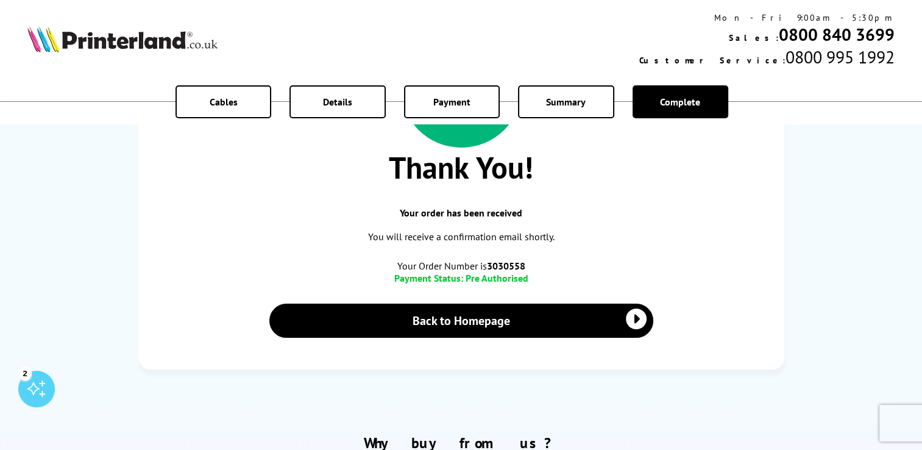
scroll to position [183, 0]
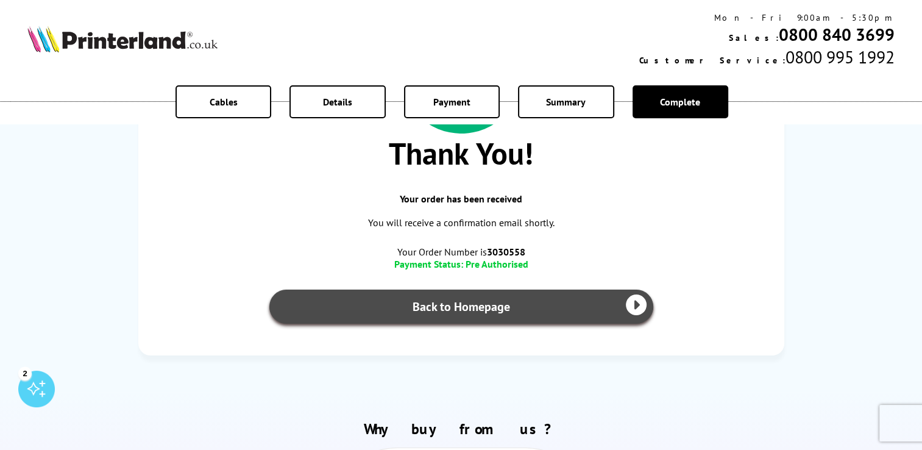
click at [478, 314] on link "Back to Homepage" at bounding box center [461, 306] width 384 height 34
